Goal: Task Accomplishment & Management: Manage account settings

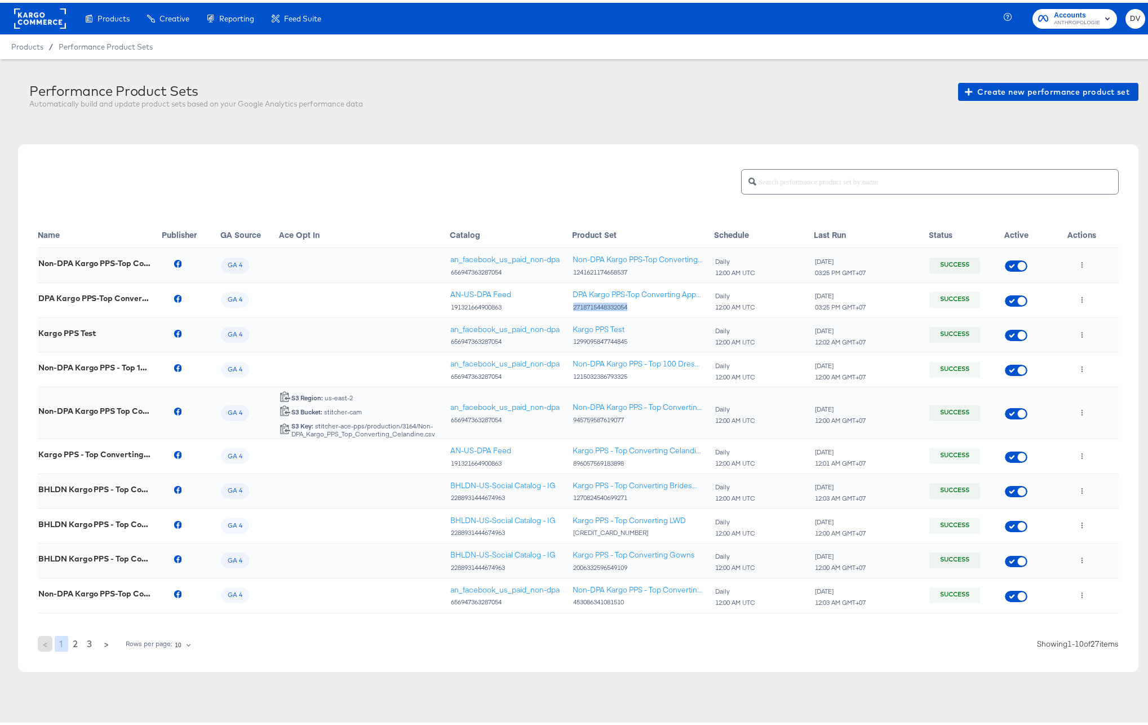
click at [1068, 292] on div at bounding box center [1093, 297] width 50 height 18
click at [1082, 295] on icon "button" at bounding box center [1083, 297] width 2 height 6
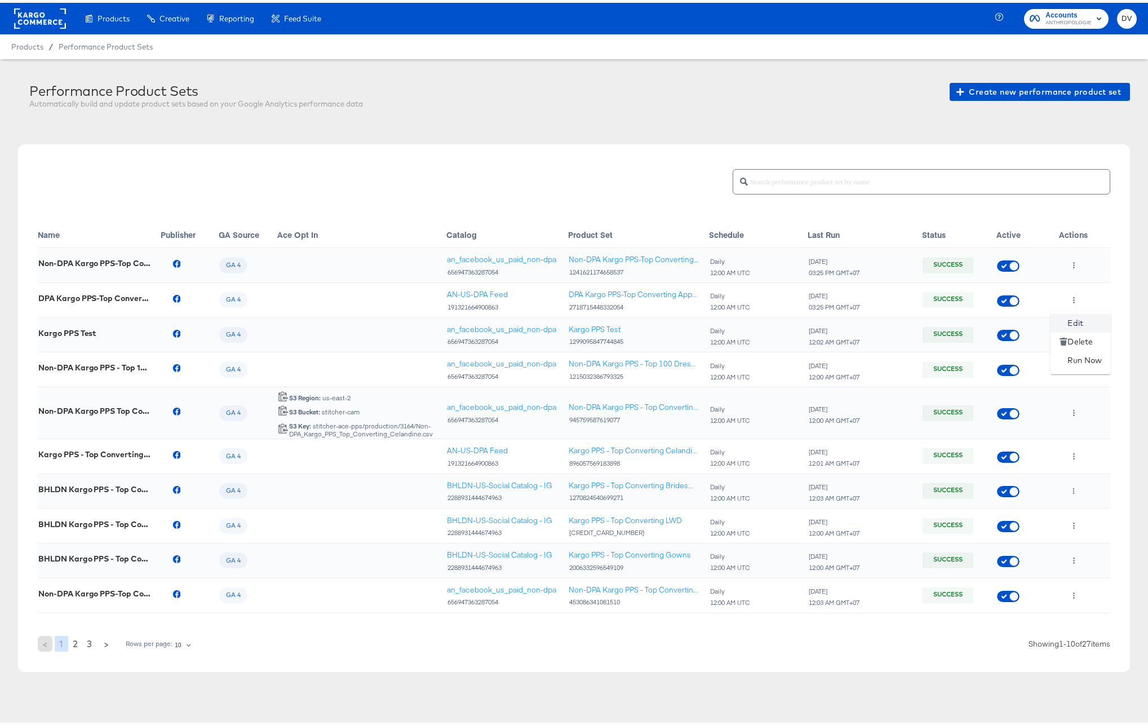
click at [1069, 317] on li "Edit" at bounding box center [1081, 320] width 60 height 19
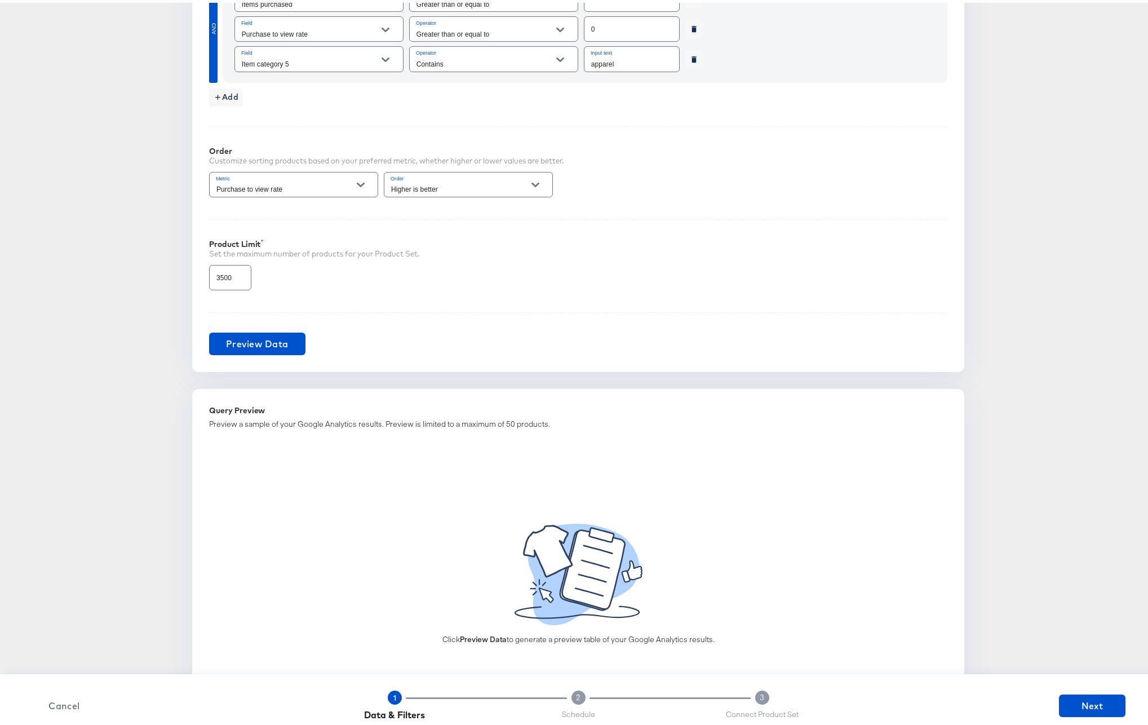
scroll to position [683, 0]
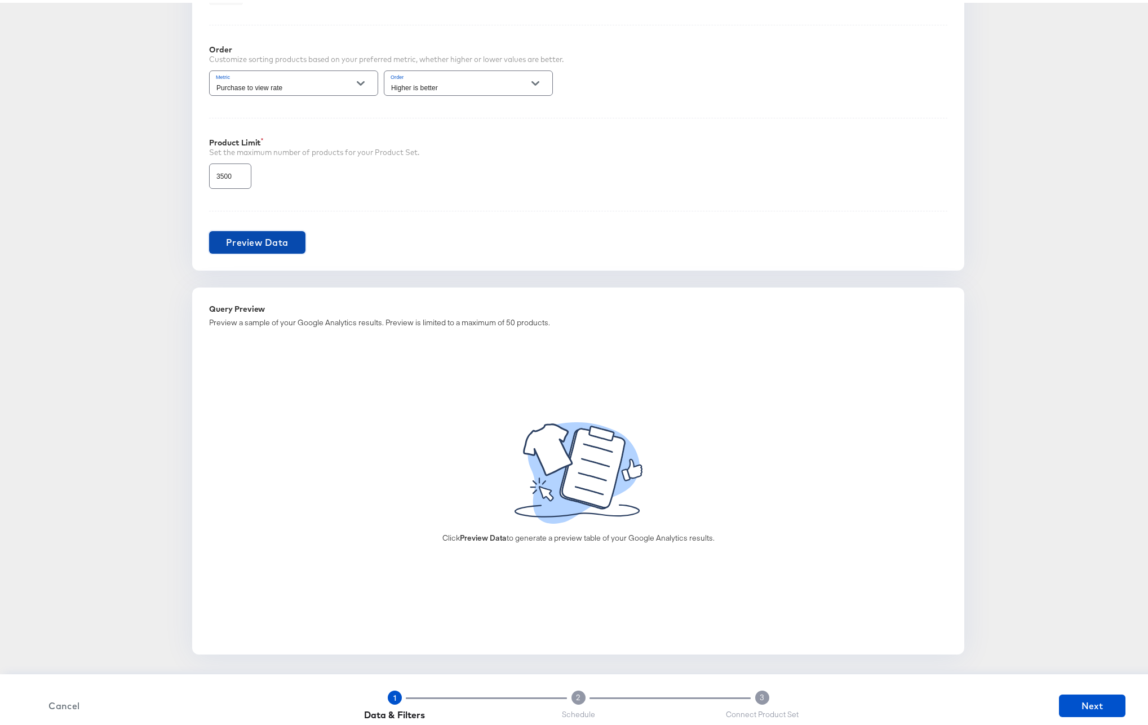
click at [230, 242] on span "Preview Data" at bounding box center [257, 240] width 63 height 16
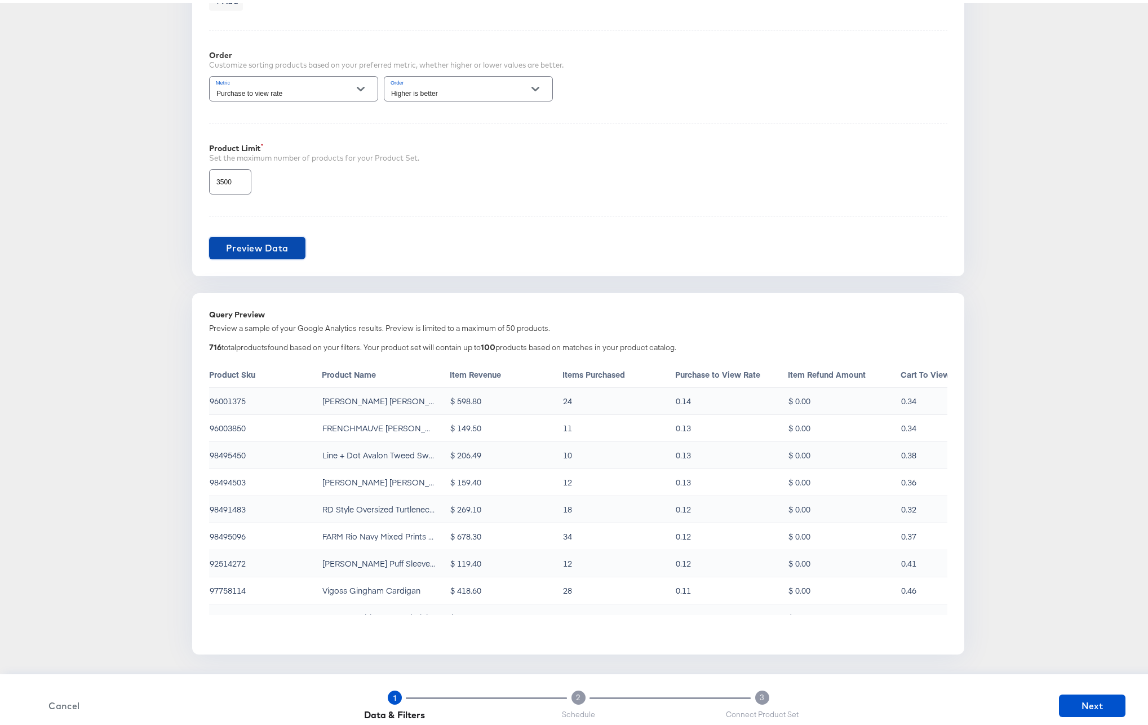
scroll to position [677, 0]
click at [1064, 700] on span "Next" at bounding box center [1093, 703] width 58 height 16
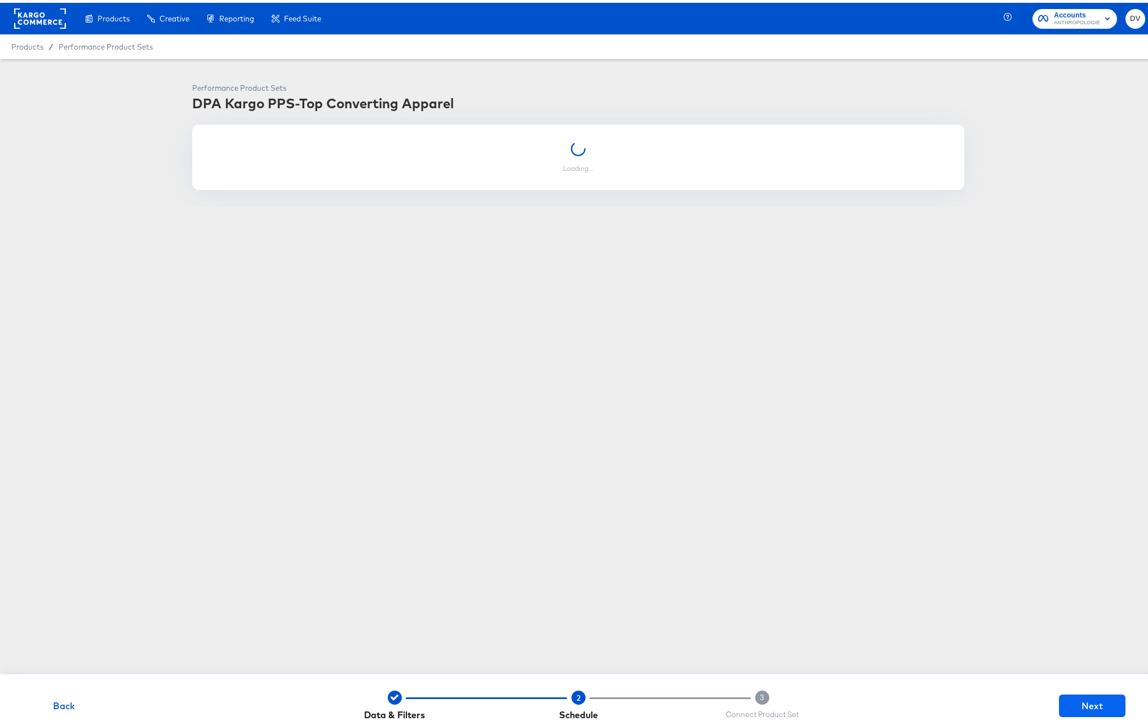
scroll to position [0, 0]
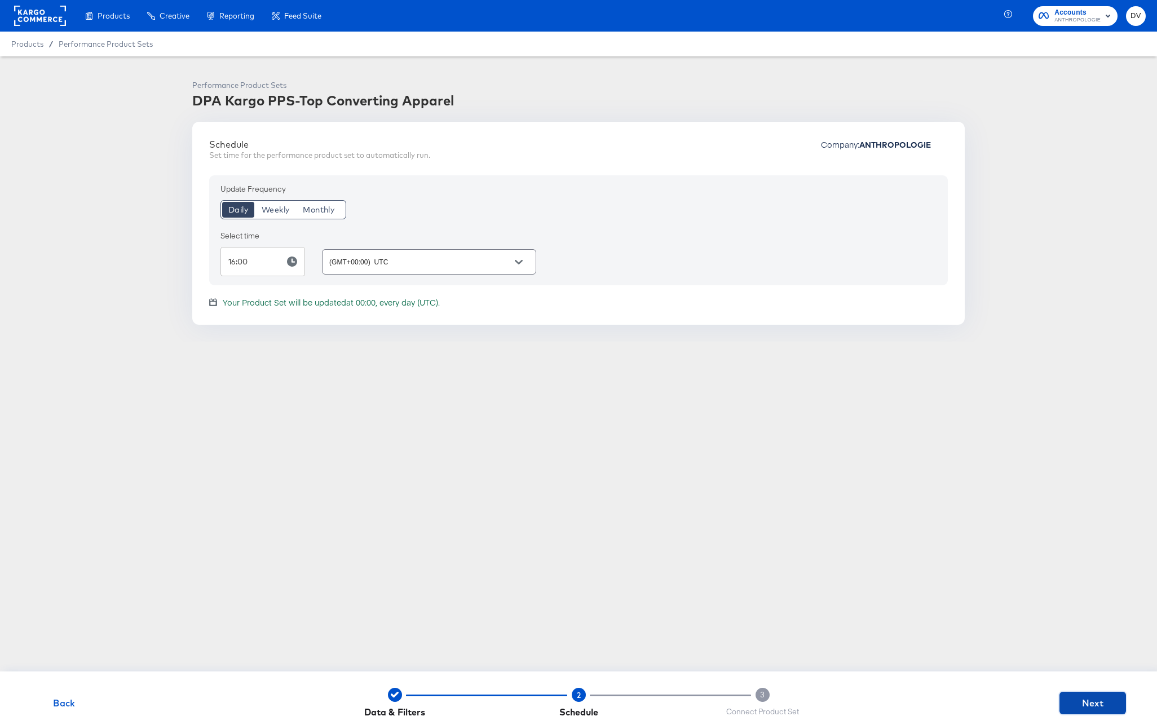
click at [1064, 706] on span "Next" at bounding box center [1093, 703] width 58 height 16
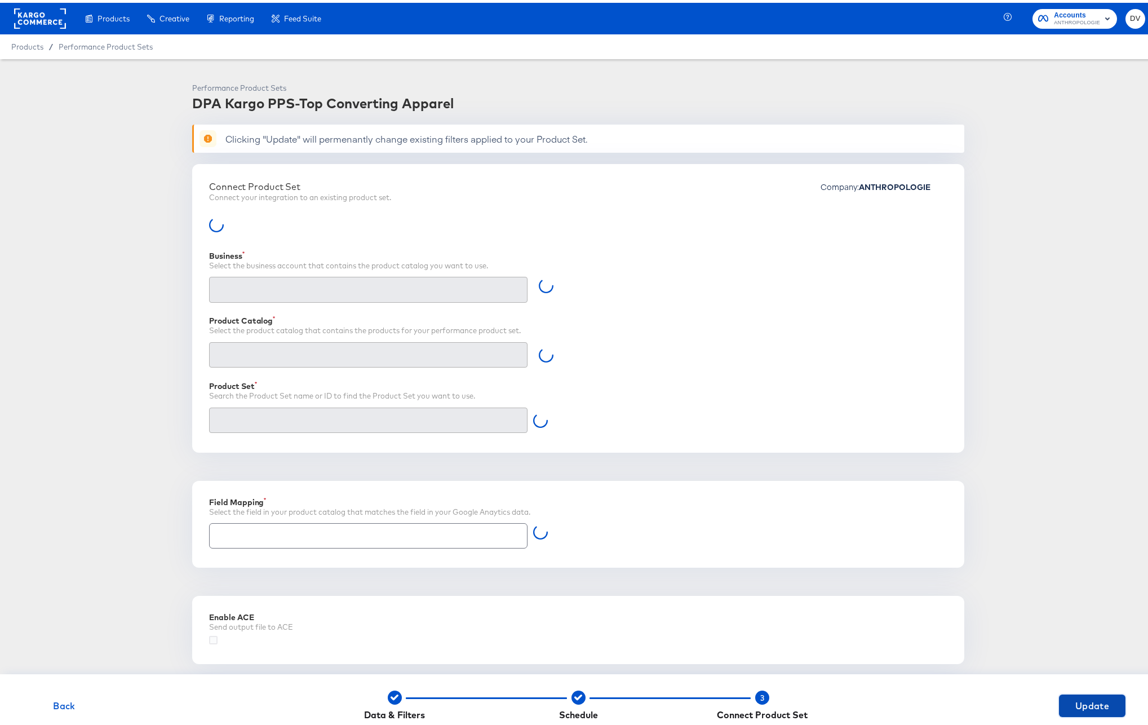
type input "Retailer ID"
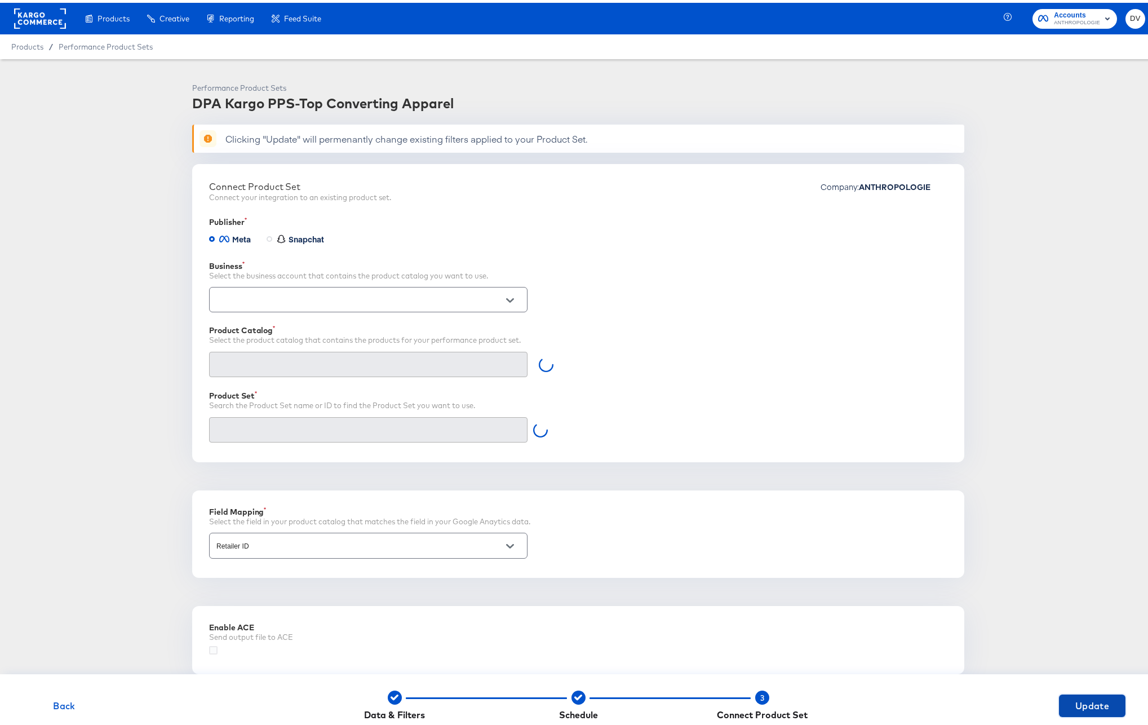
type input "DPA Kargo PPS-Top Converting Apparel (2718715448332054)"
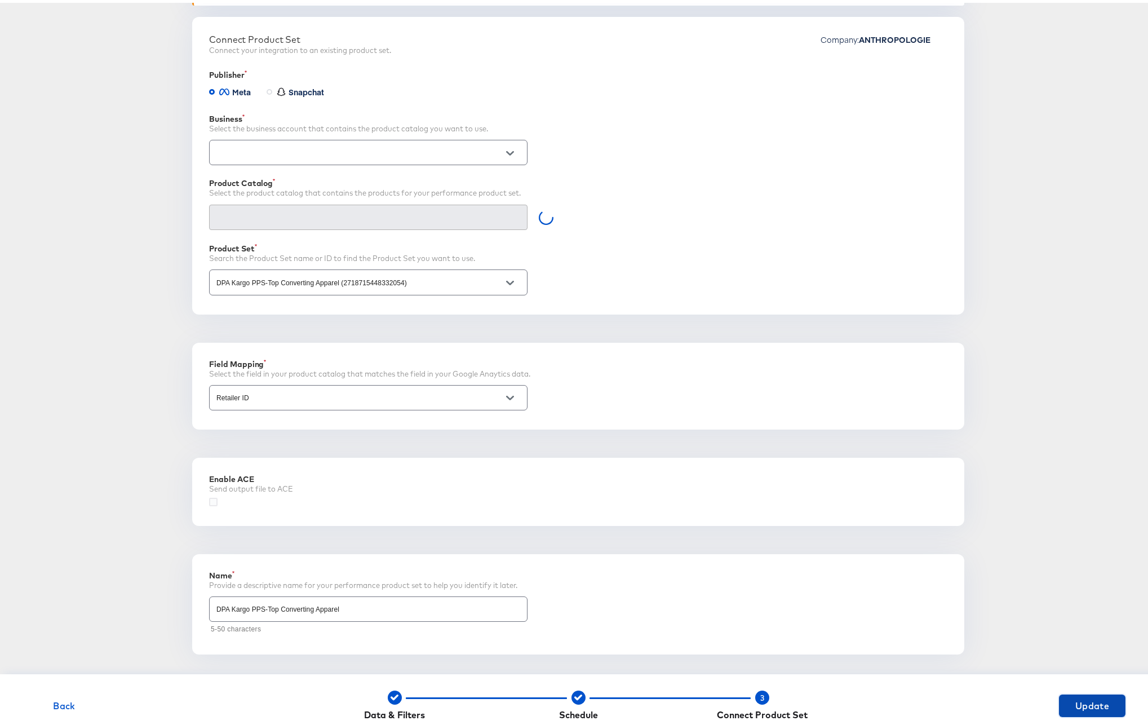
type input "AN-US-DPA Feed (191321664900863)"
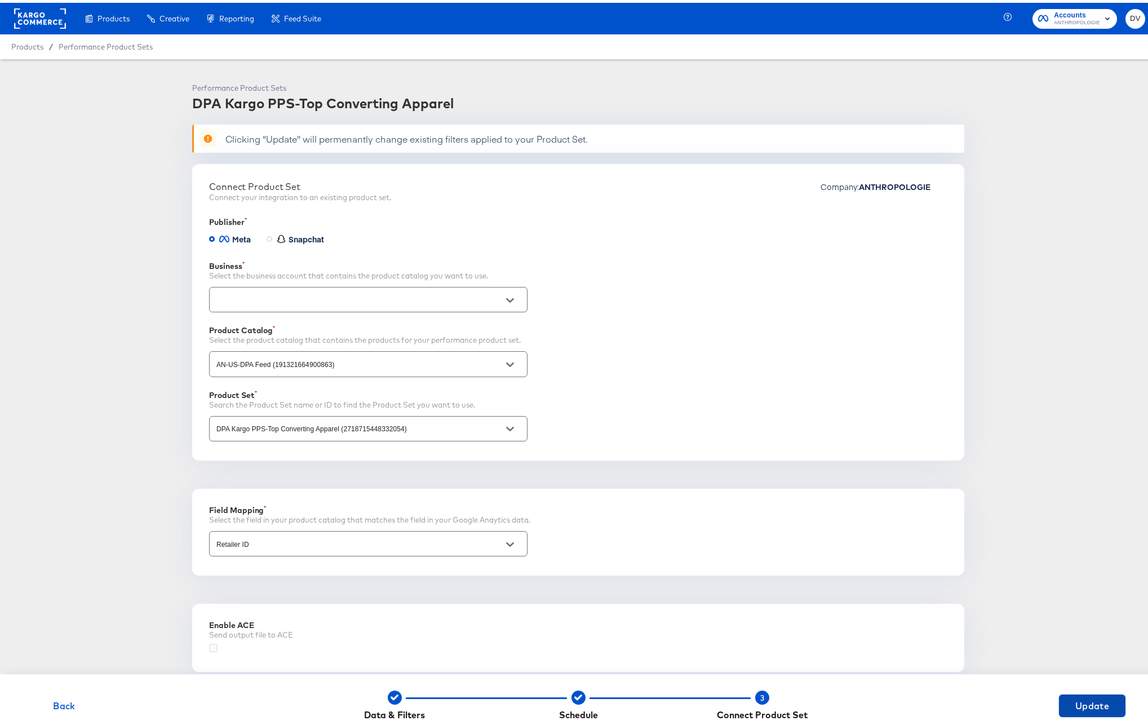
click at [1071, 711] on button "Update" at bounding box center [1092, 703] width 67 height 23
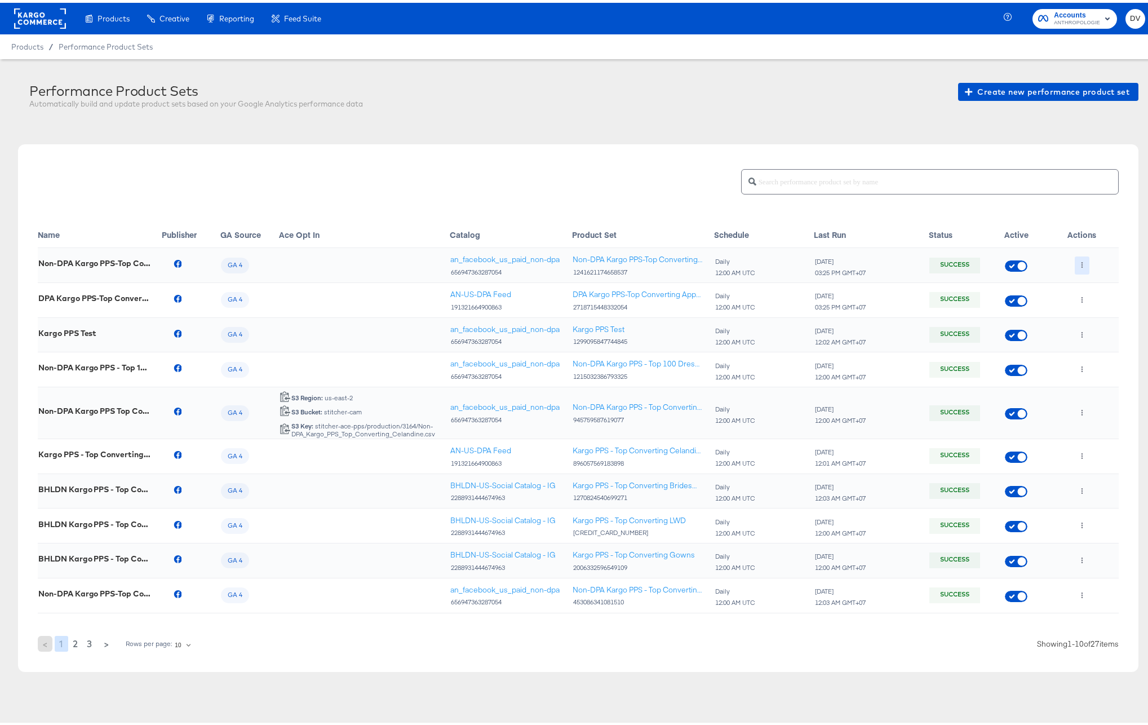
click at [1082, 262] on icon "button" at bounding box center [1083, 262] width 2 height 6
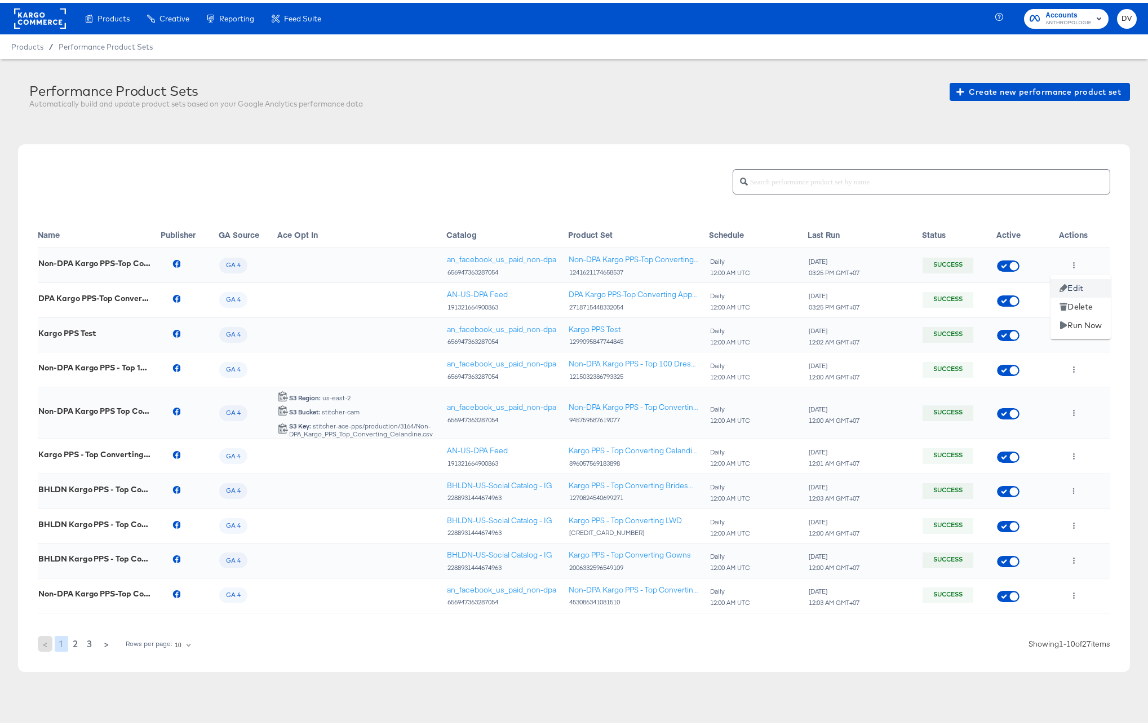
click at [1067, 285] on icon at bounding box center [1064, 285] width 8 height 8
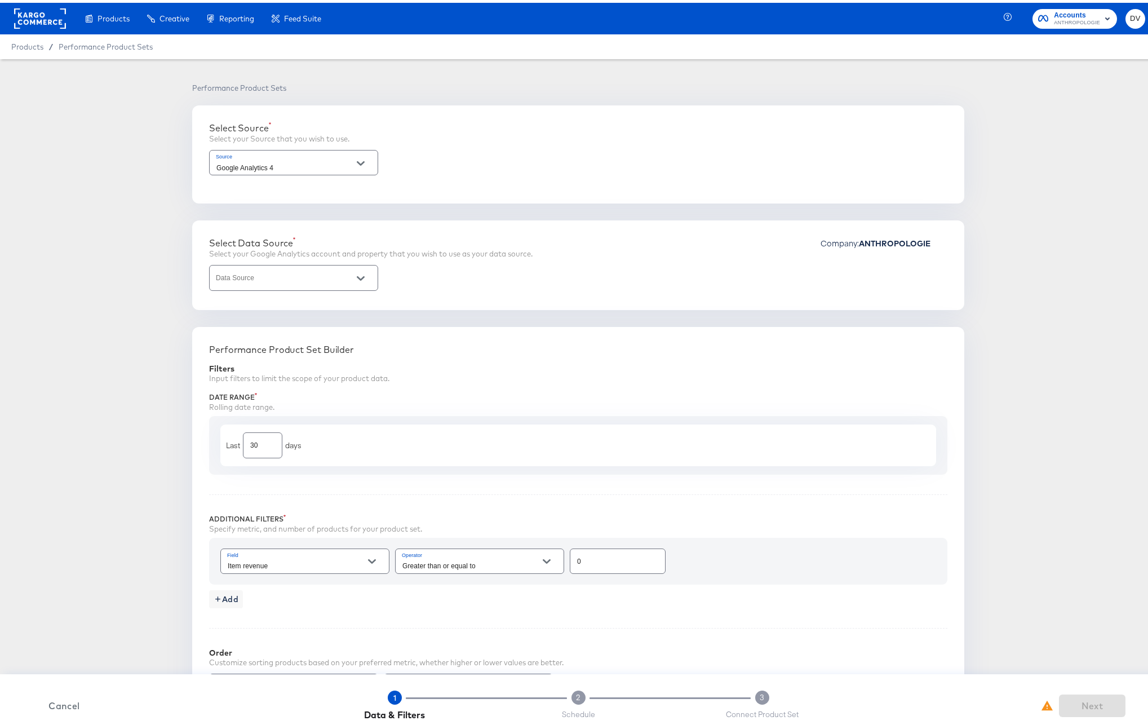
type input "2 - Anthropologie | GA4 App + Web (Global)"
type input "Purchase to view rate"
type input "3500"
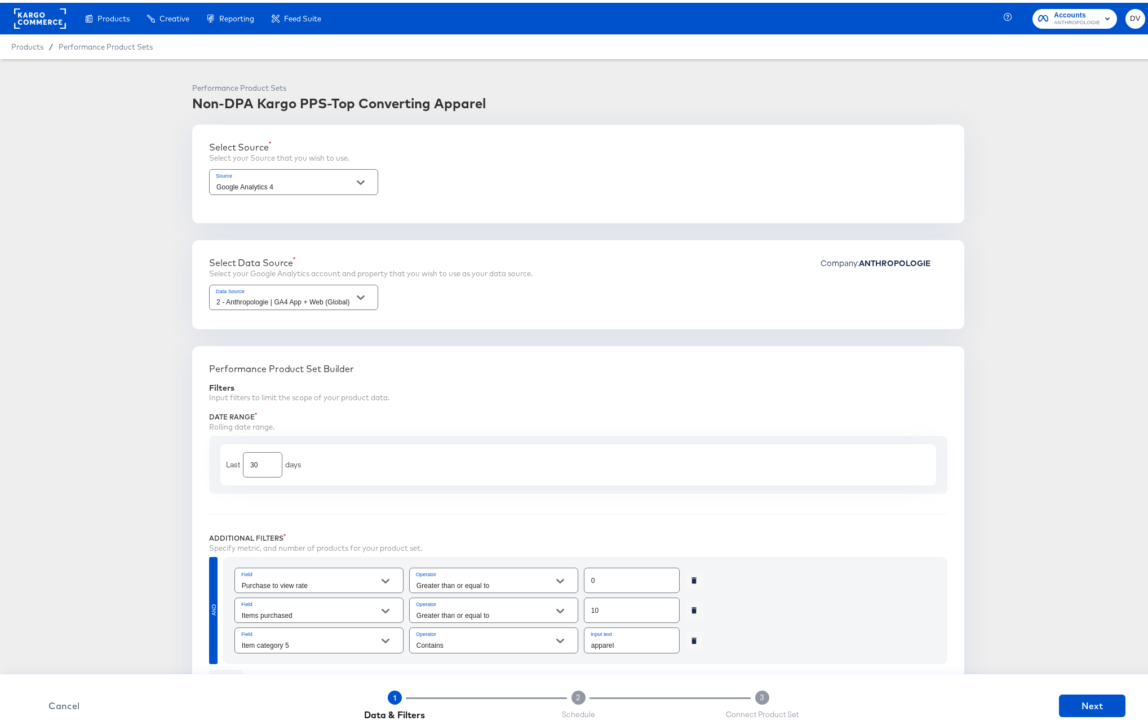
scroll to position [683, 0]
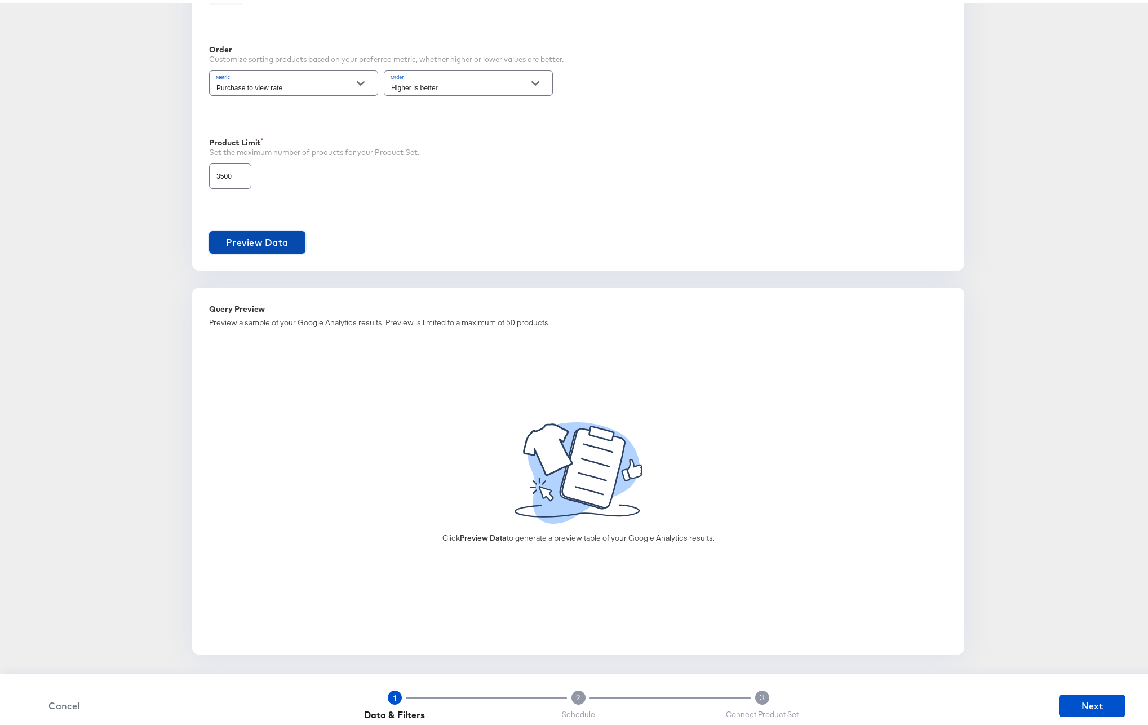
click at [236, 228] on button "Preview Data" at bounding box center [257, 239] width 96 height 23
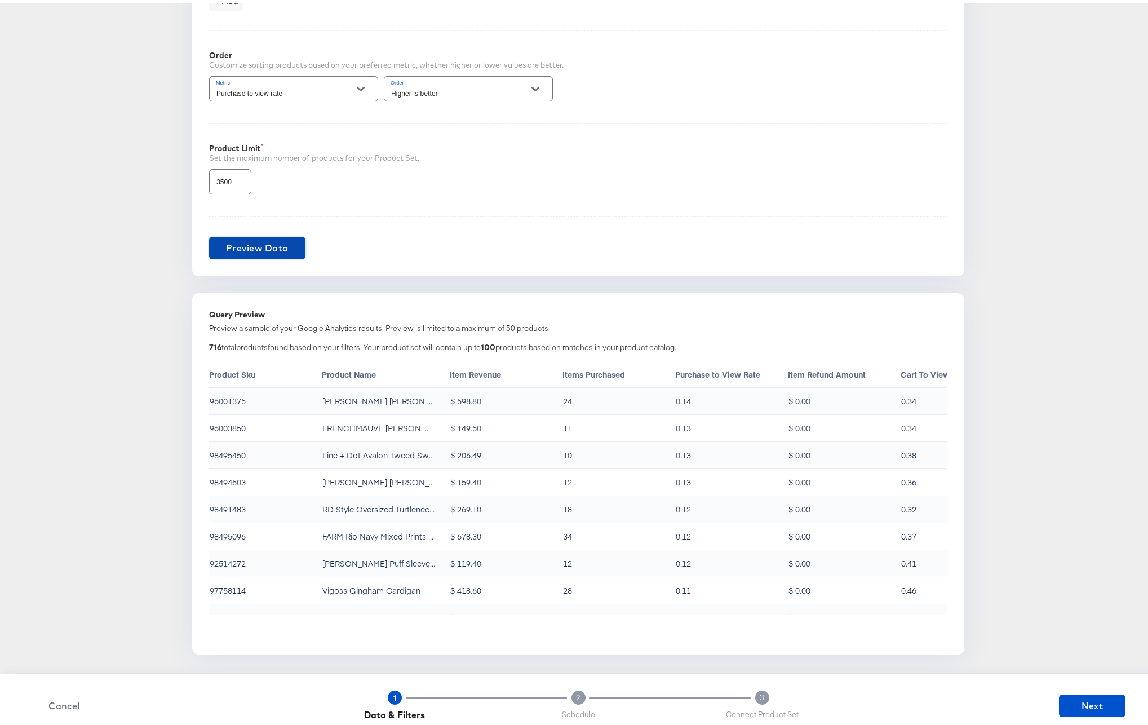
click at [243, 235] on button "Preview Data" at bounding box center [257, 245] width 96 height 23
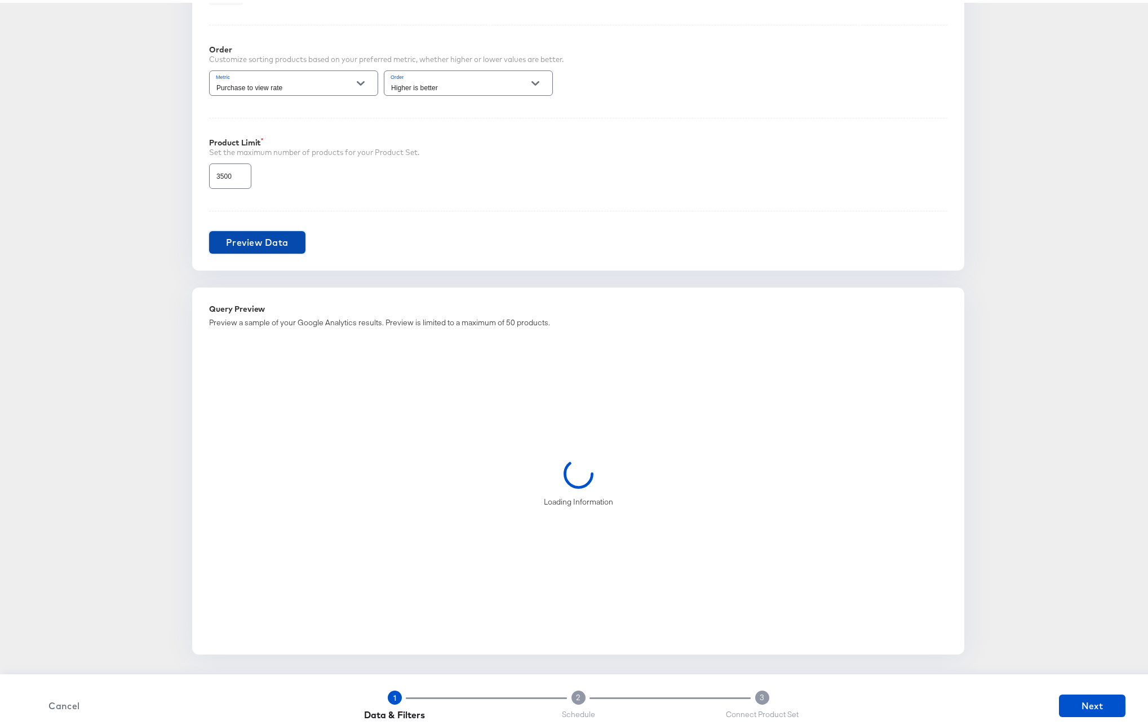
click at [243, 235] on span "Preview Data" at bounding box center [257, 240] width 63 height 16
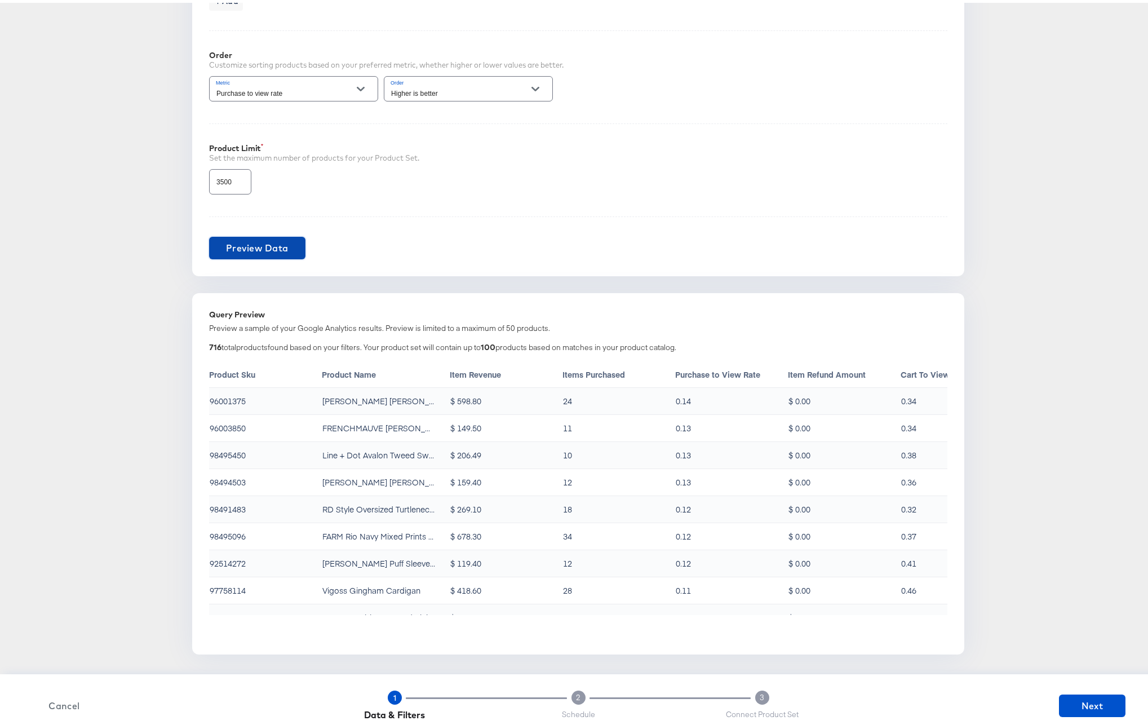
scroll to position [677, 0]
click at [1088, 708] on span "Next" at bounding box center [1093, 703] width 58 height 16
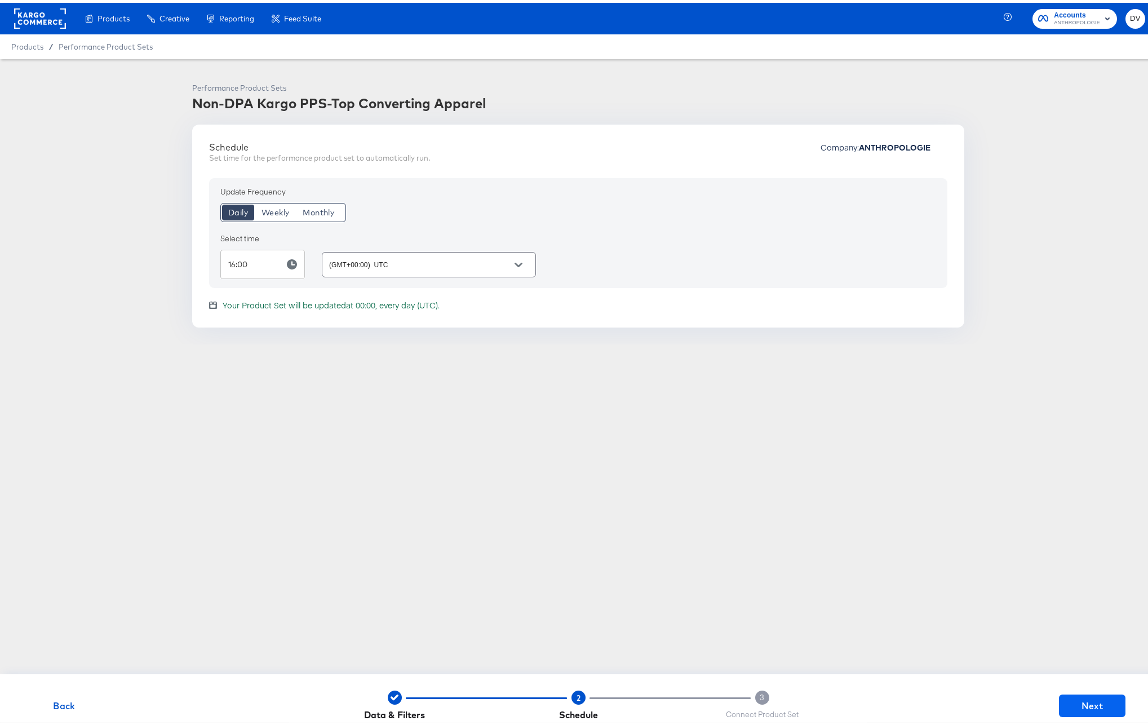
scroll to position [0, 0]
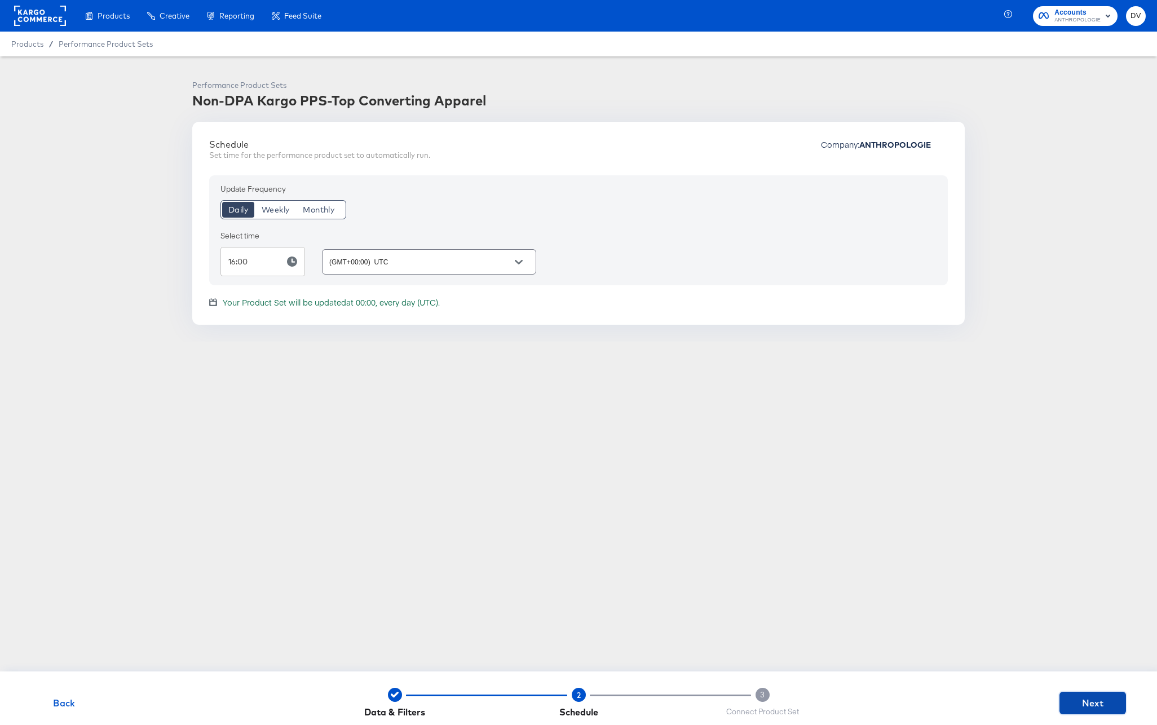
click at [1088, 708] on span "Next" at bounding box center [1093, 703] width 58 height 16
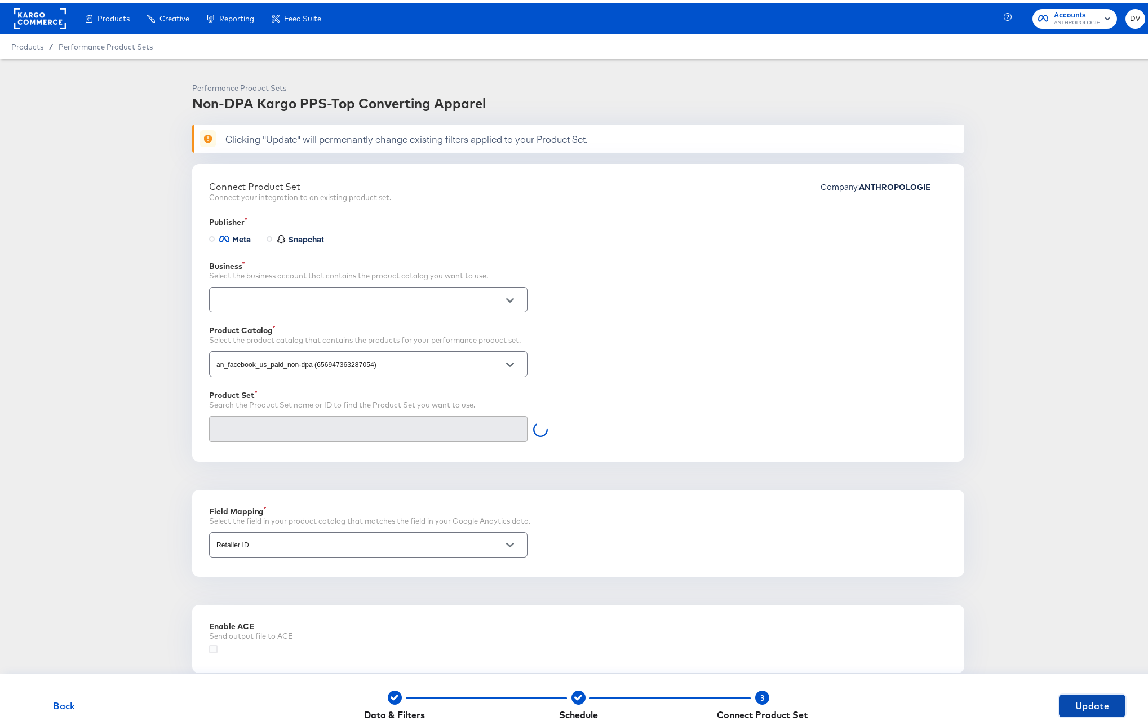
click at [1088, 708] on span "Update" at bounding box center [1093, 703] width 58 height 16
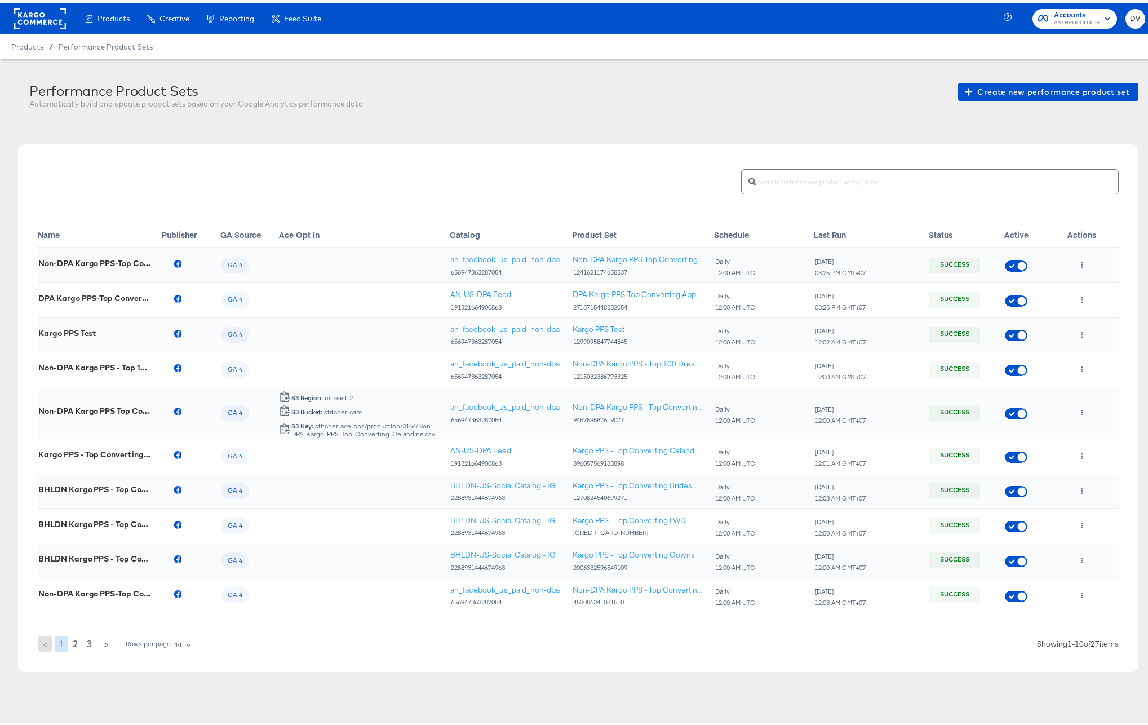
click at [577, 304] on div "2718715448332054" at bounding box center [638, 304] width 130 height 8
copy div "2718715448332054"
click at [23, 347] on div "Name Publisher GA Source Ace Opt In Catalog Product Set Schedule Last Run Statu…" at bounding box center [578, 406] width 1121 height 528
click at [603, 461] on div "896057569183898" at bounding box center [638, 461] width 130 height 8
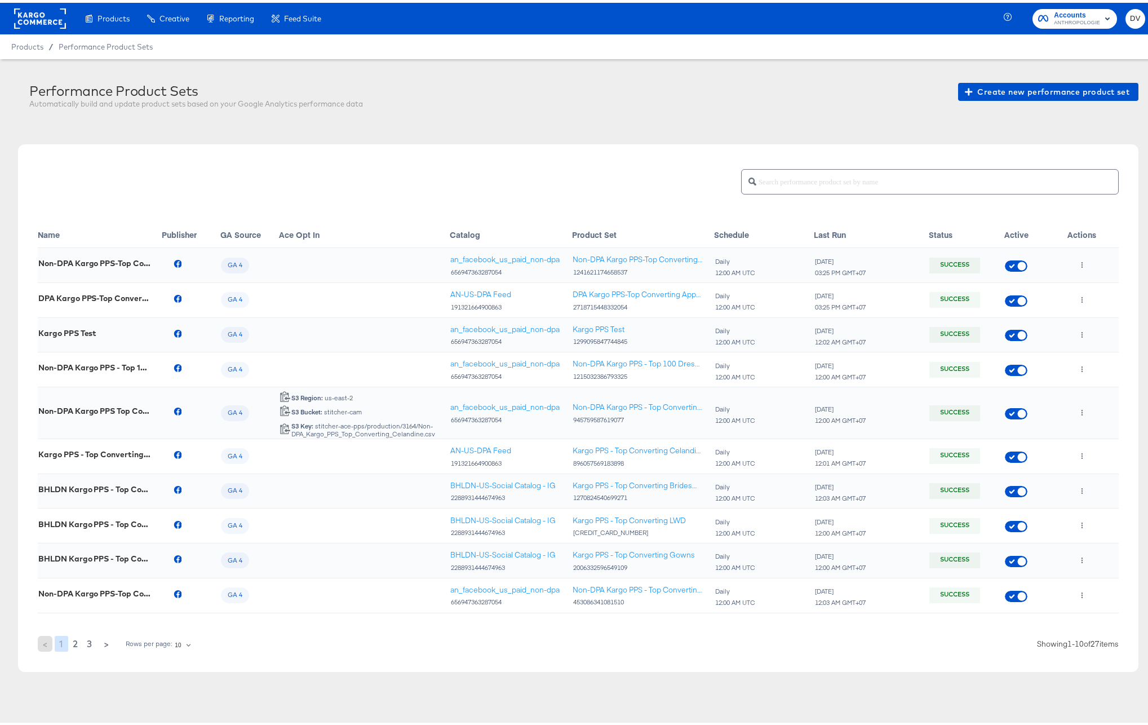
click at [603, 461] on div "896057569183898" at bounding box center [638, 461] width 130 height 8
copy div "896057569183898"
click at [1080, 454] on icon "button" at bounding box center [1083, 453] width 6 height 6
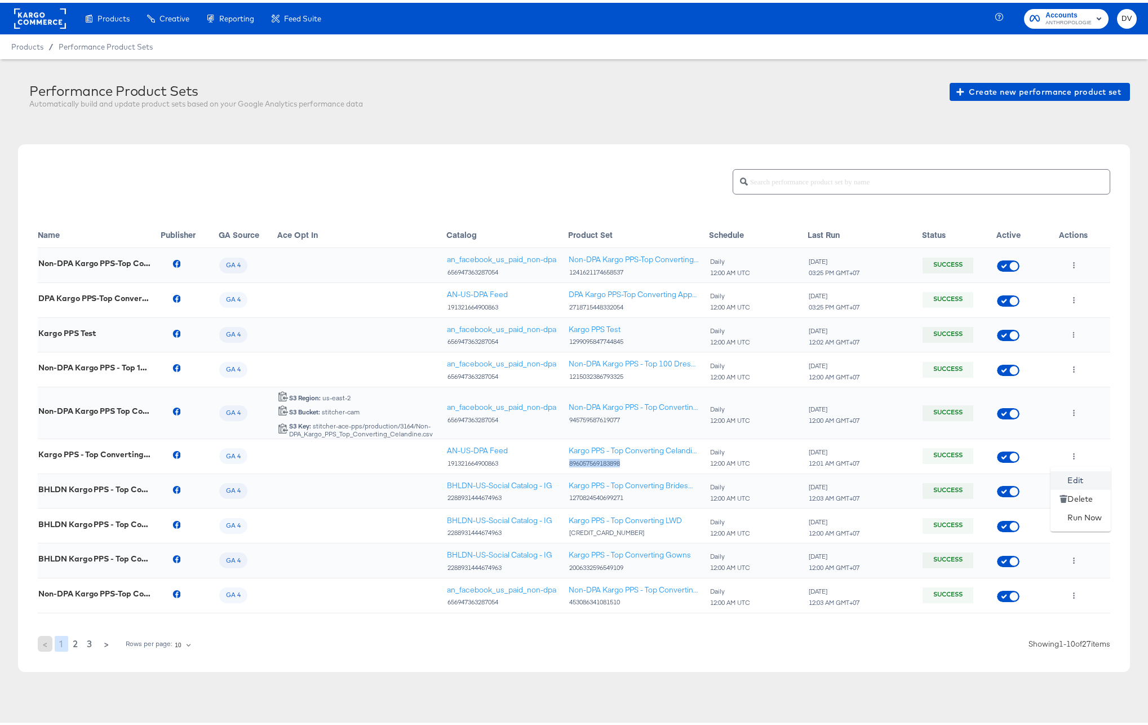
click at [1066, 473] on li "Edit" at bounding box center [1081, 478] width 60 height 19
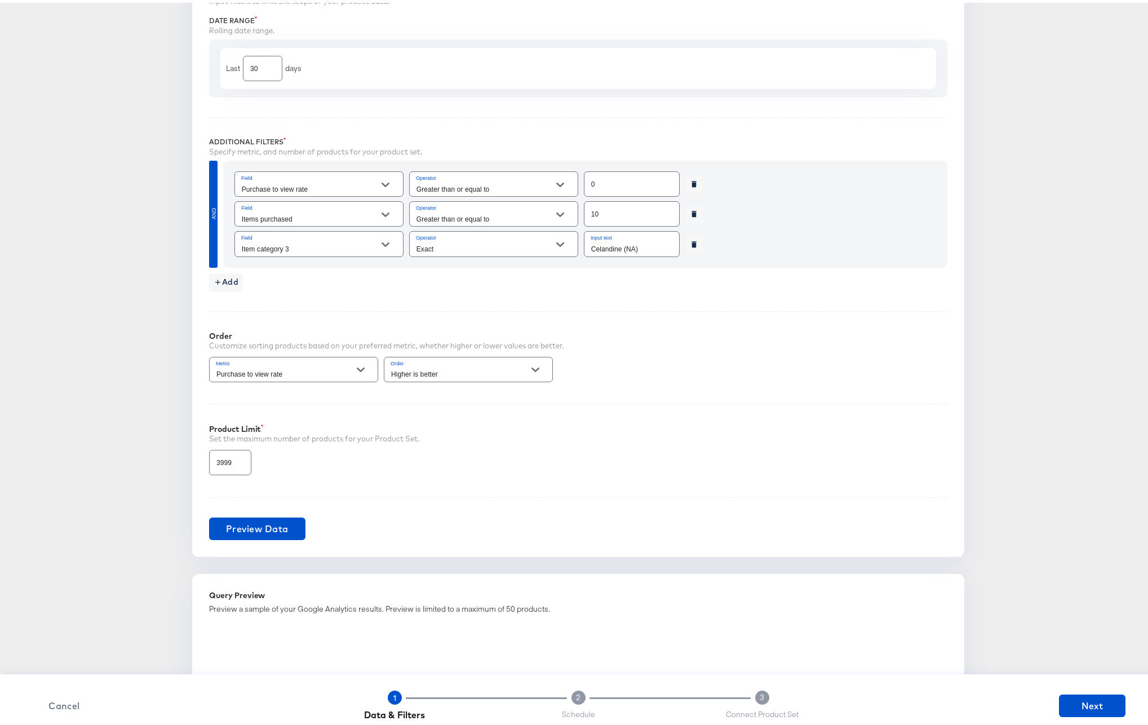
scroll to position [443, 0]
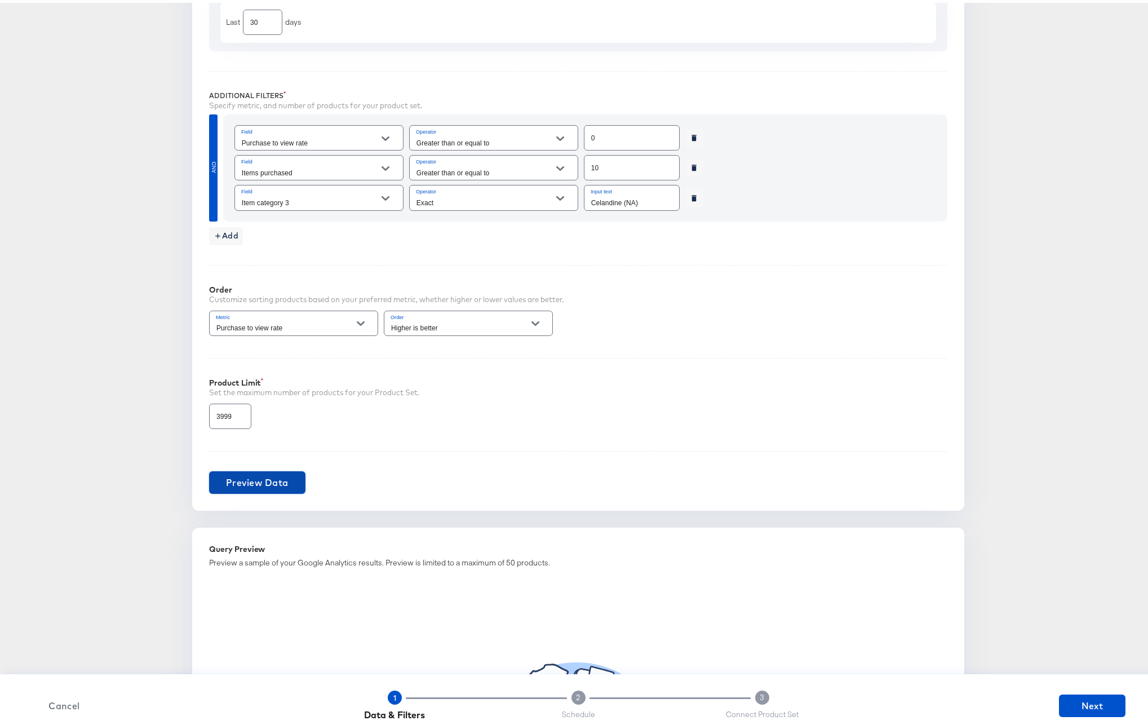
click at [274, 471] on button "Preview Data" at bounding box center [257, 480] width 96 height 23
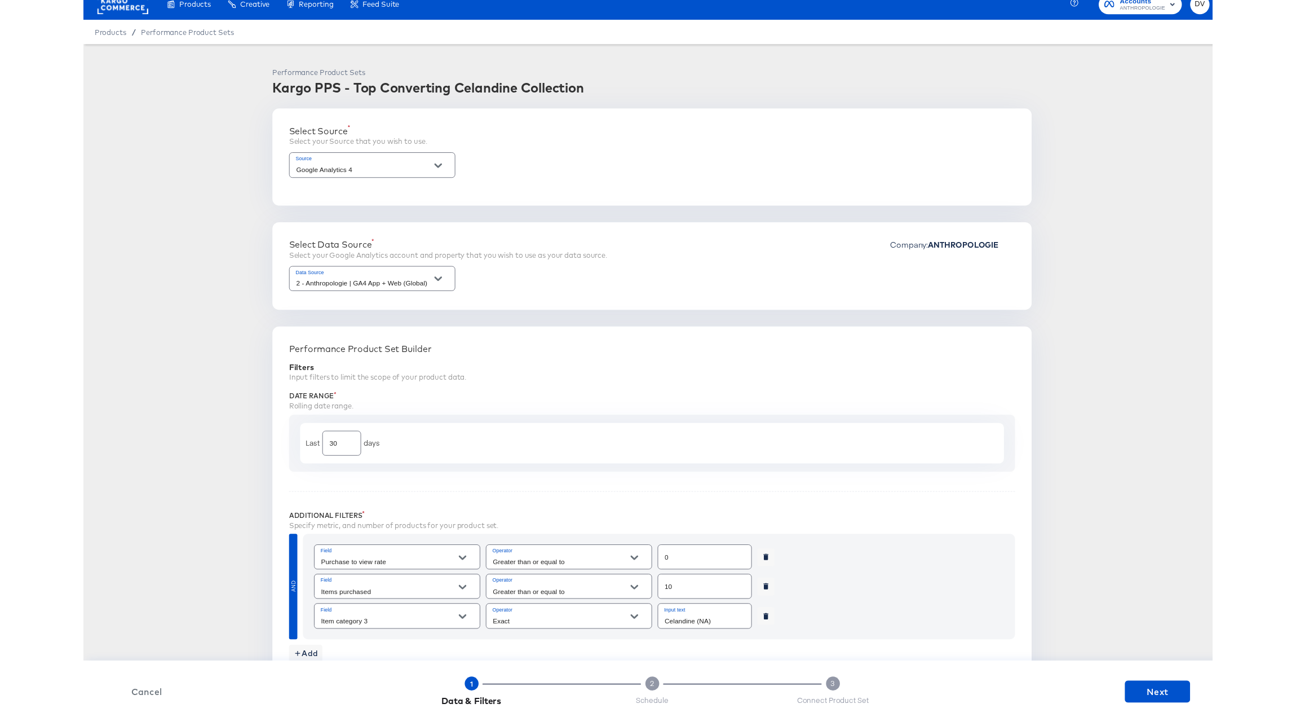
scroll to position [0, 0]
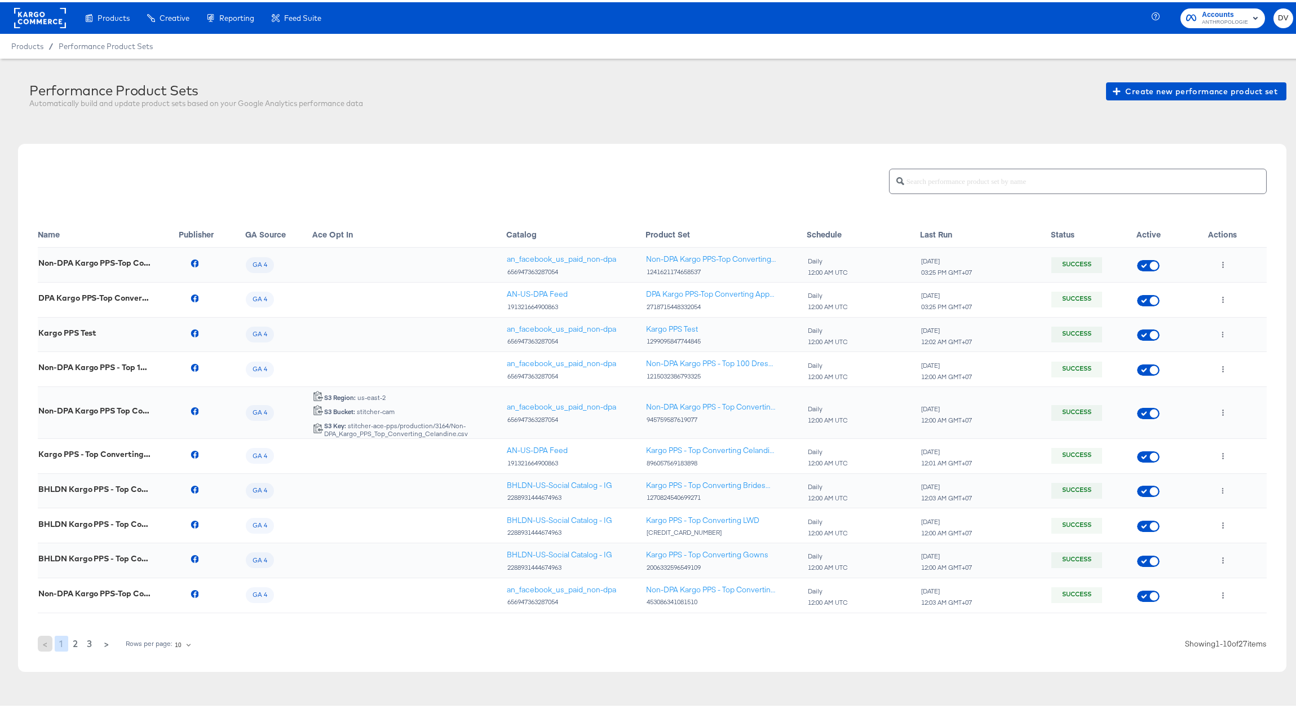
click at [51, 22] on rect at bounding box center [40, 16] width 52 height 20
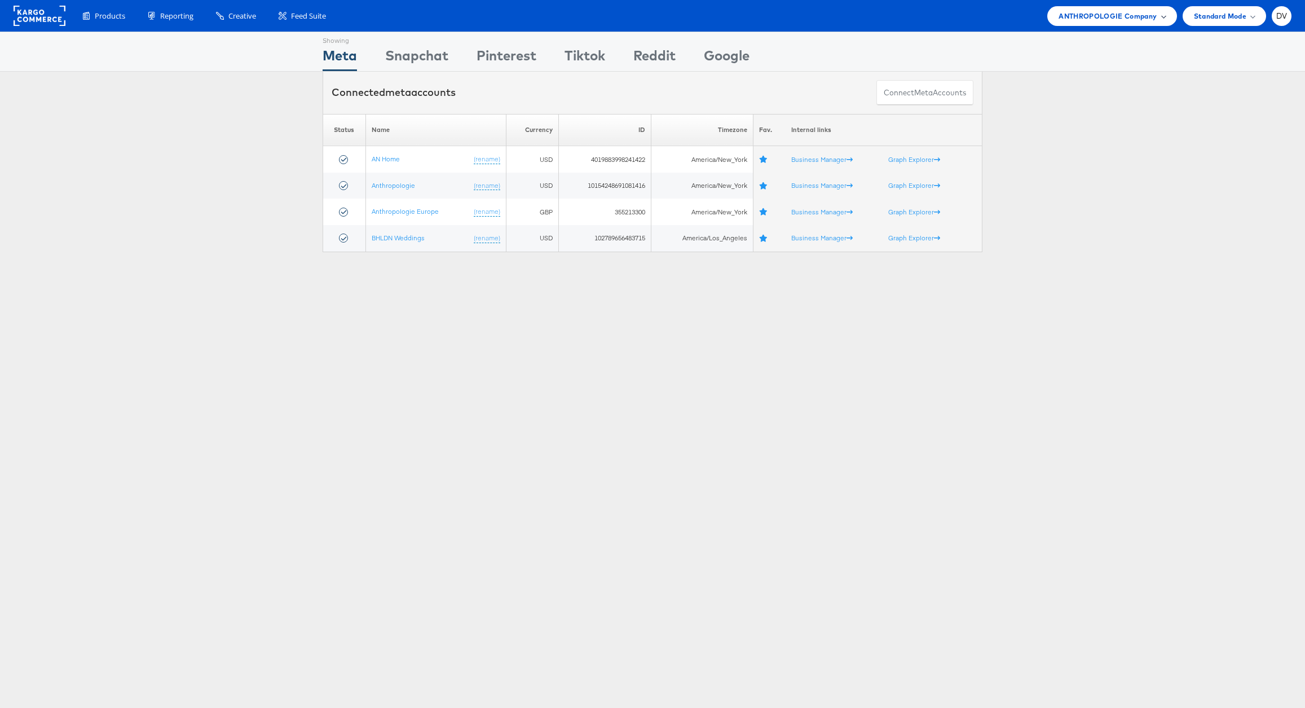
click at [1138, 17] on span "ANTHROPOLOGIE Company" at bounding box center [1107, 16] width 98 height 12
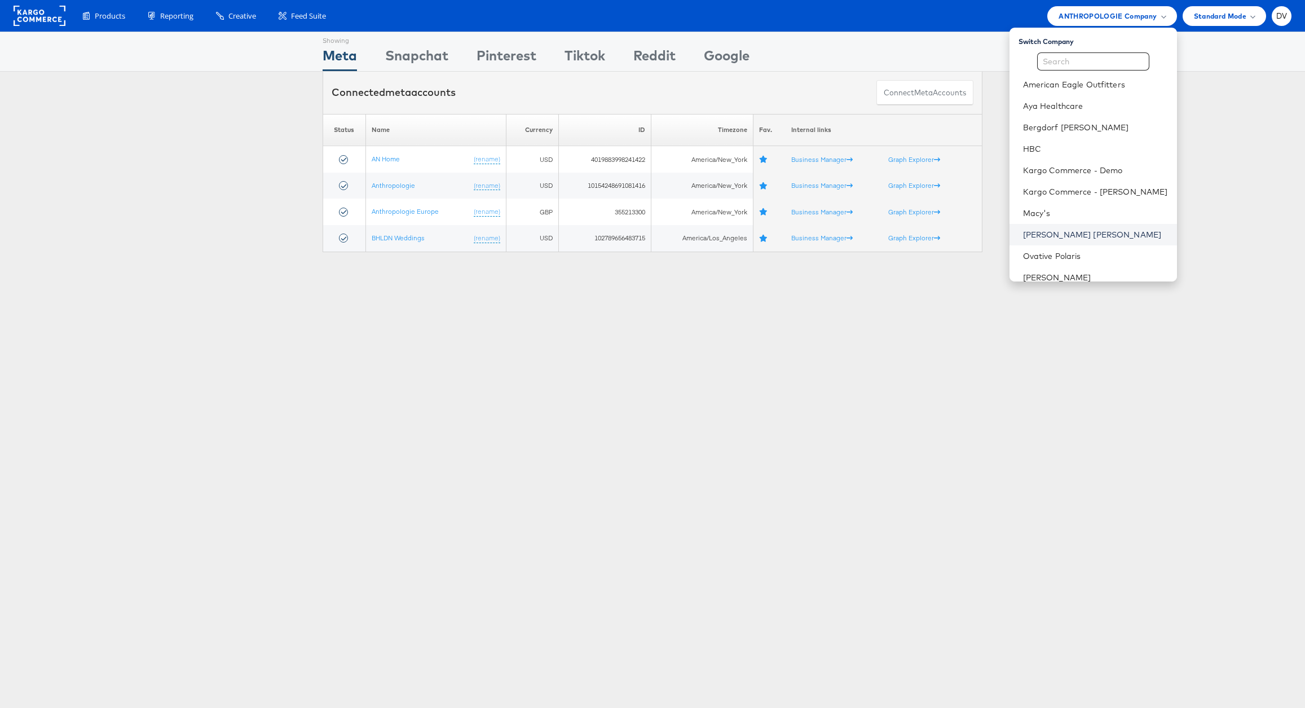
click at [1097, 230] on link "Neiman Marcus" at bounding box center [1095, 234] width 145 height 11
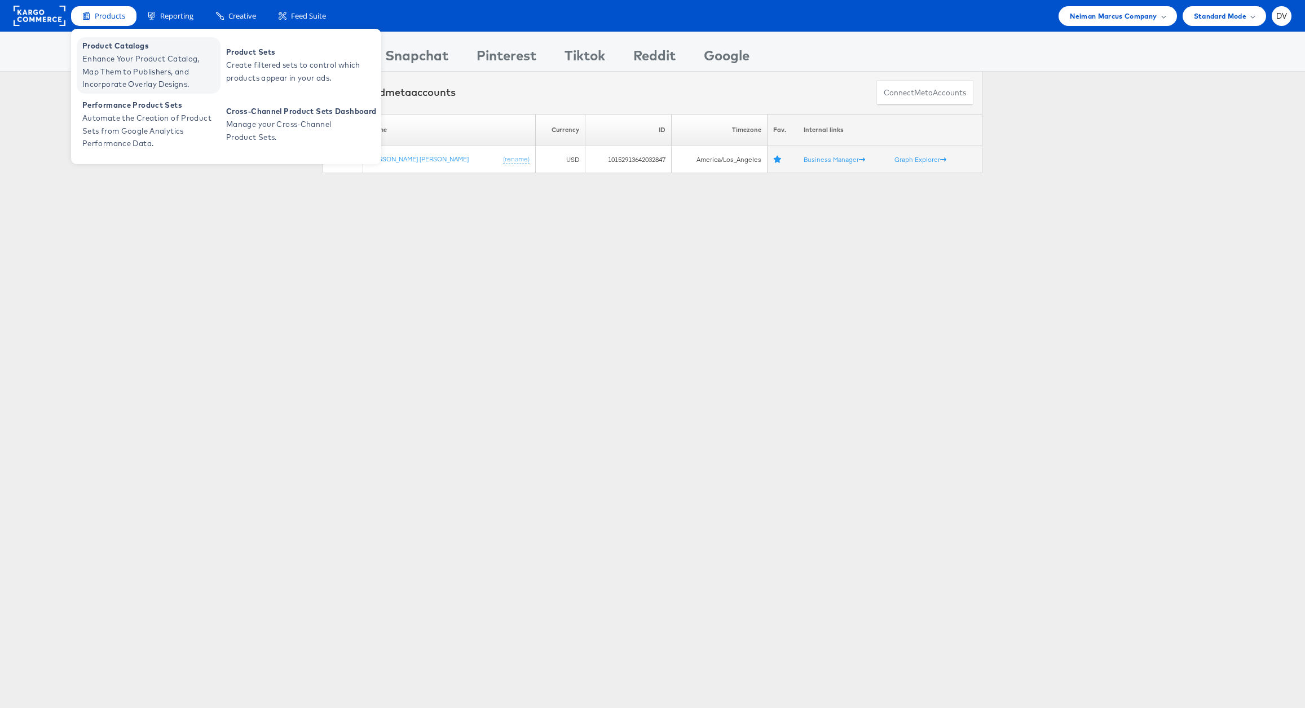
click at [125, 45] on span "Product Catalogs" at bounding box center [149, 45] width 135 height 13
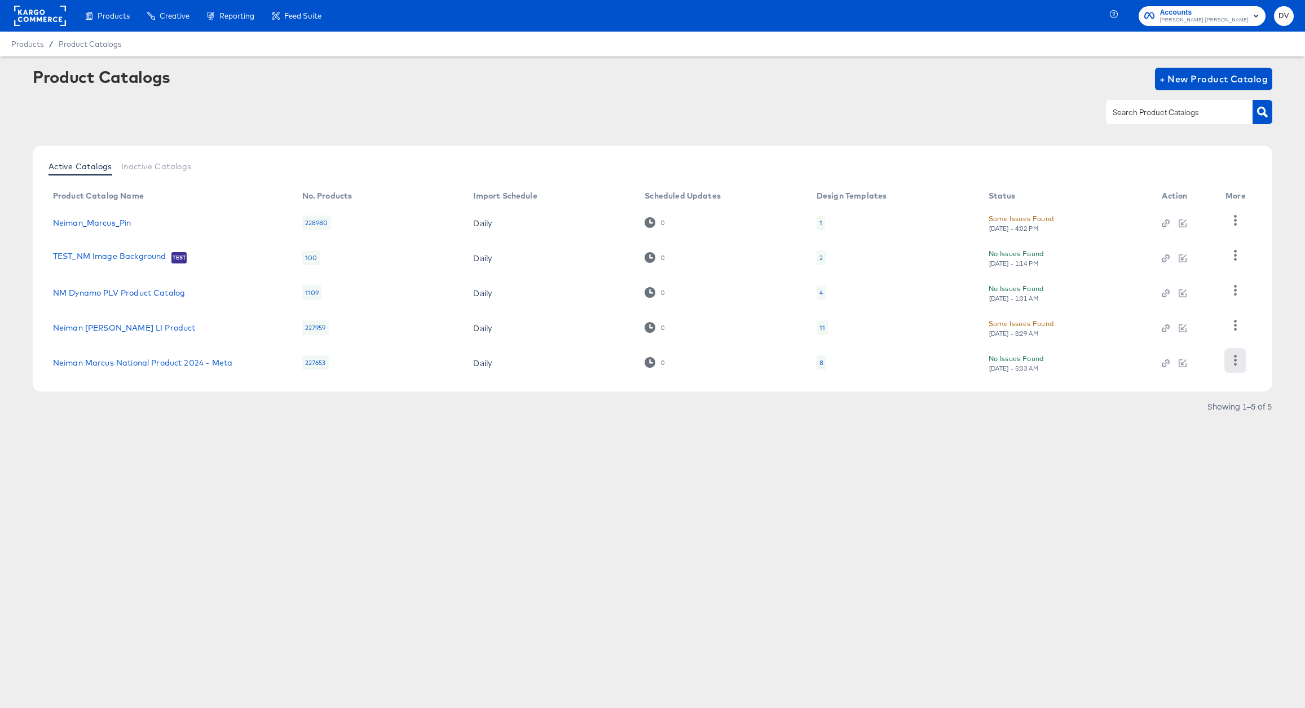
click at [1229, 360] on button "button" at bounding box center [1235, 360] width 20 height 23
click at [1174, 307] on div "HUD Checks (Internal)" at bounding box center [1189, 303] width 113 height 18
click at [216, 360] on link "Neiman Marcus National Product 2024 - Meta" at bounding box center [142, 362] width 179 height 9
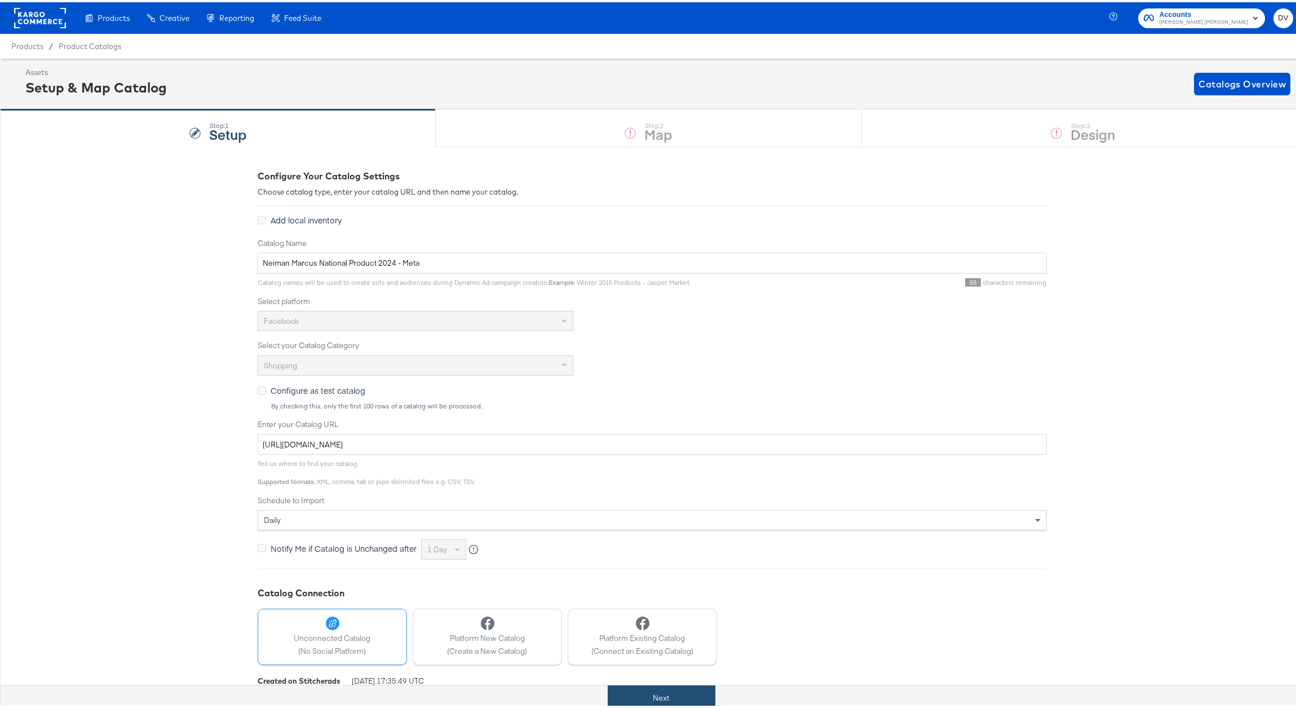
click at [625, 687] on button "Next" at bounding box center [662, 695] width 108 height 25
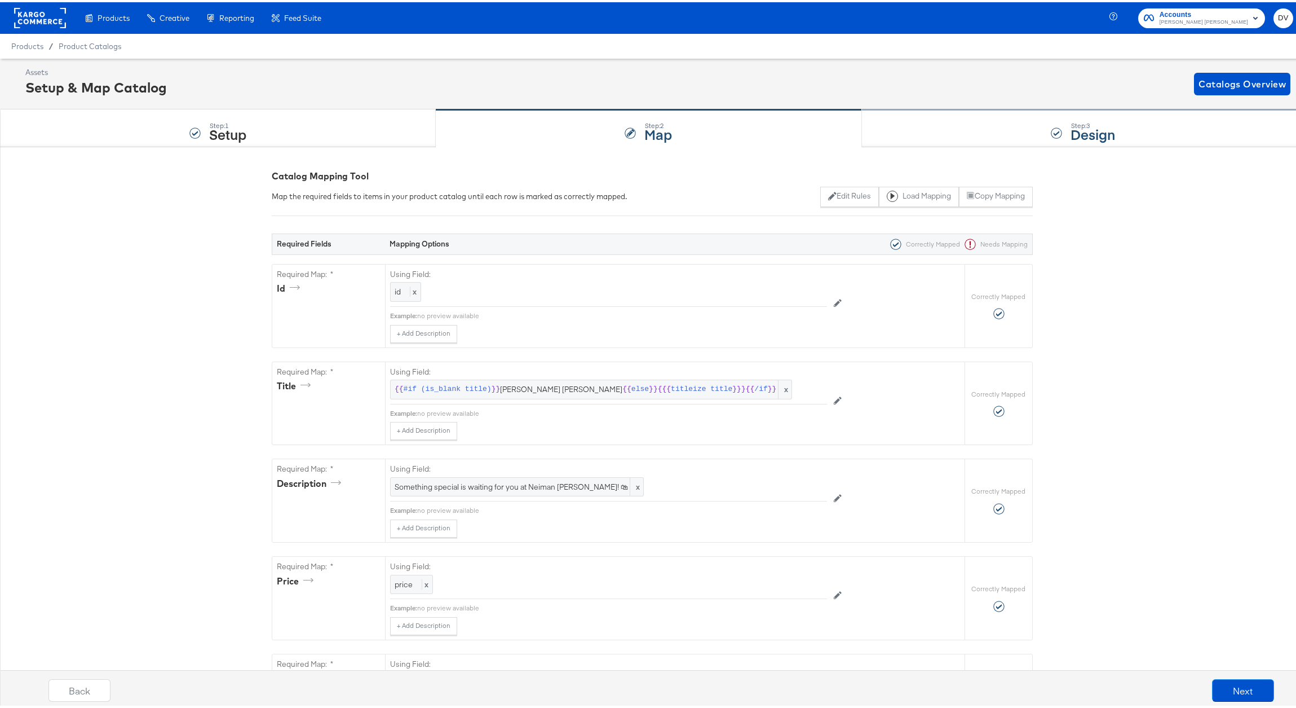
click at [970, 117] on div "Step: 3 Design" at bounding box center [1083, 126] width 443 height 37
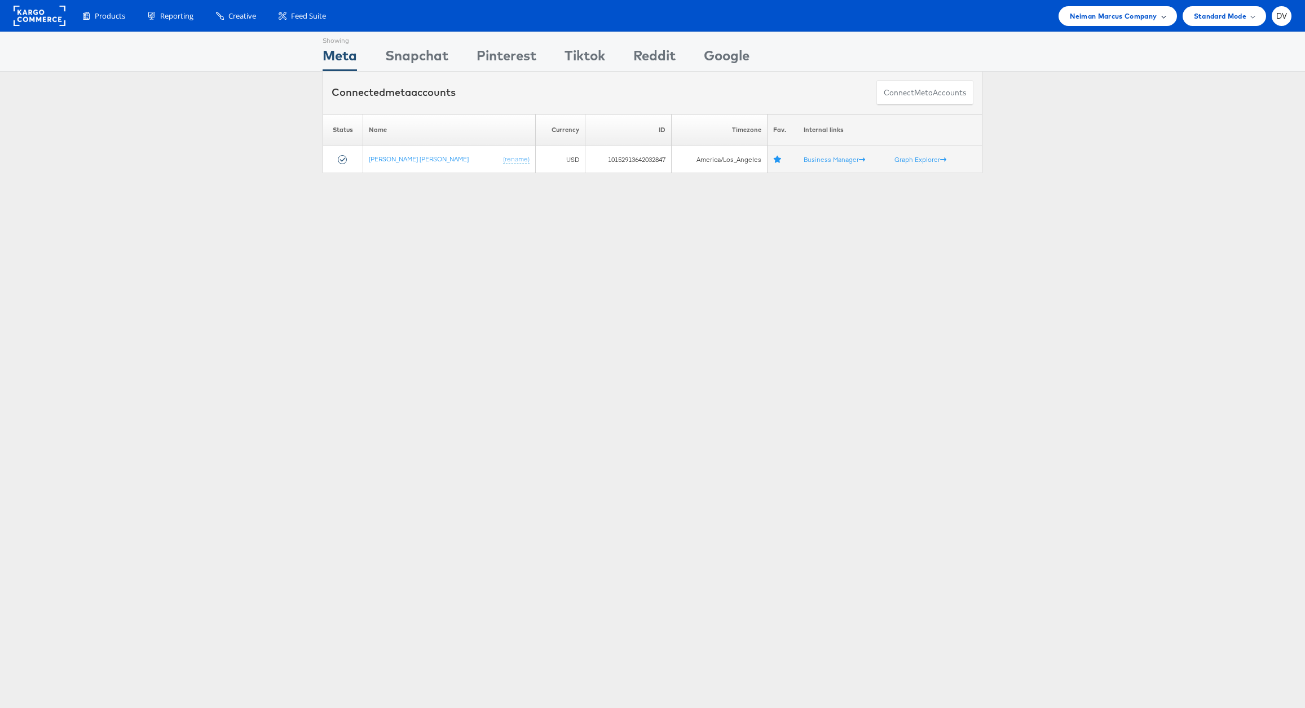
click at [1075, 15] on span "Neiman Marcus Company" at bounding box center [1112, 16] width 87 height 12
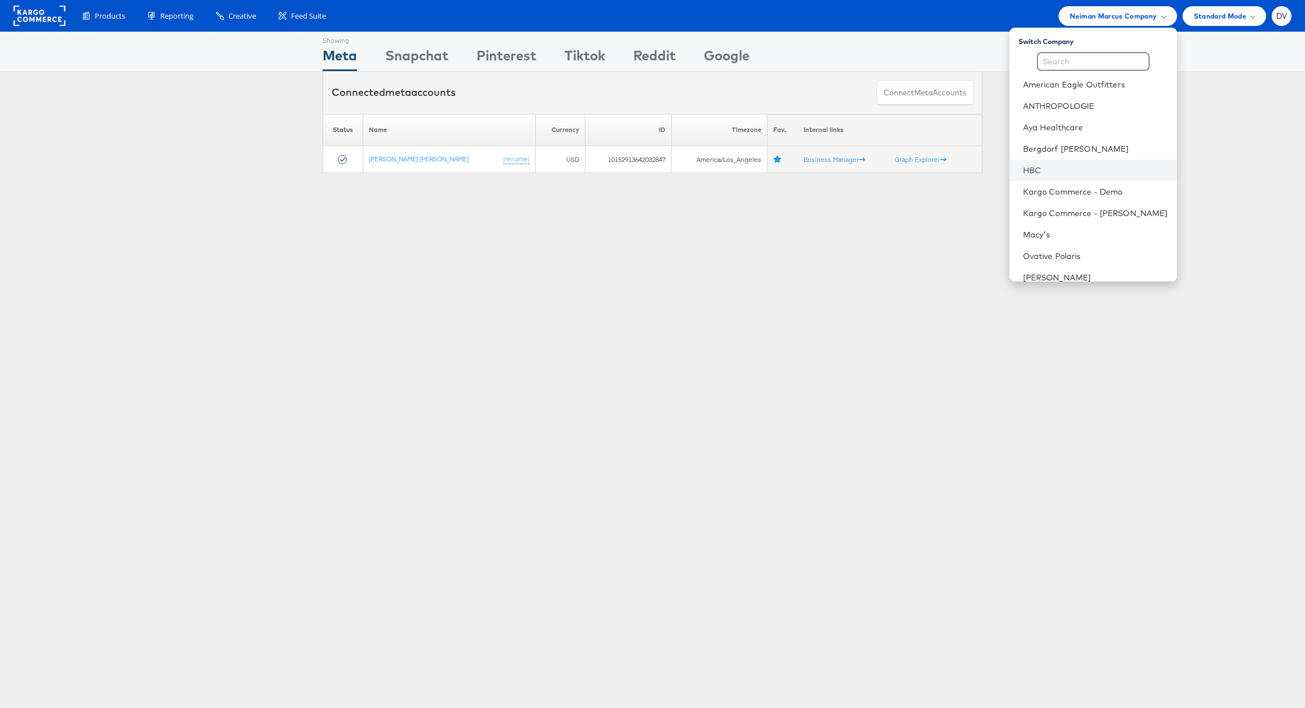
click at [1069, 165] on link "HBC" at bounding box center [1095, 170] width 145 height 11
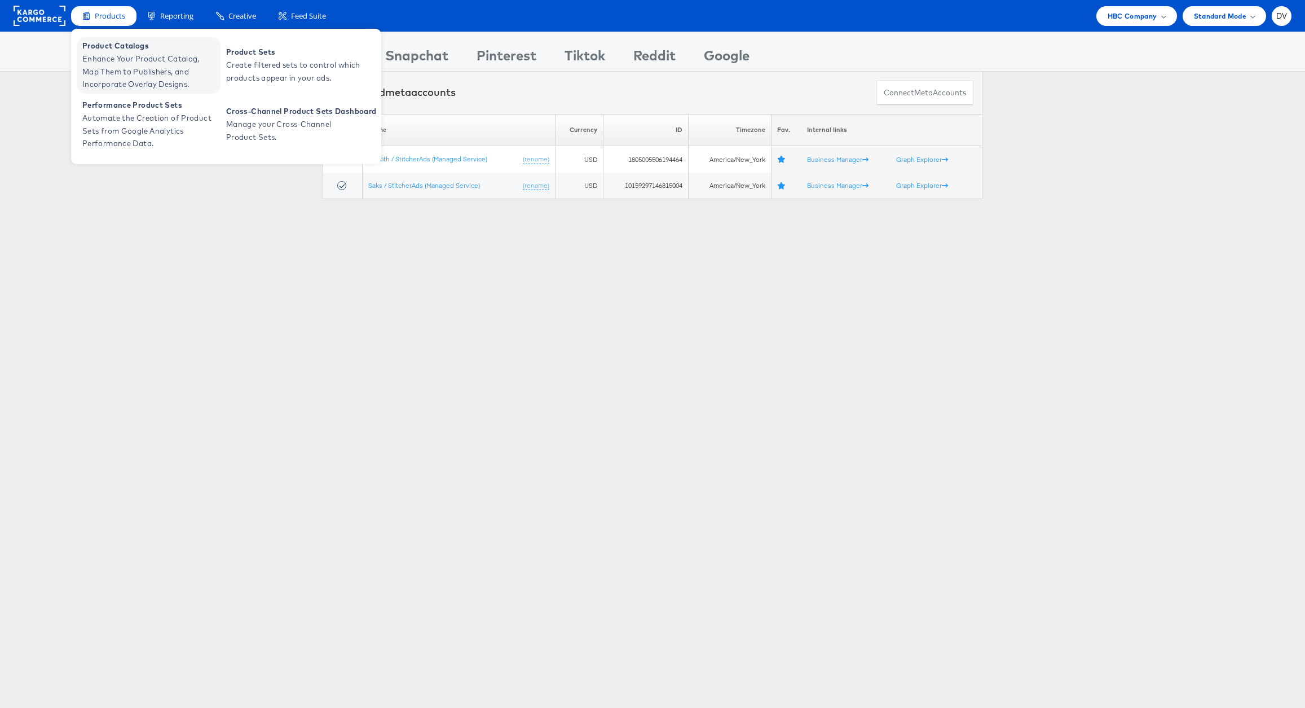
click at [106, 52] on span "Enhance Your Product Catalog, Map Them to Publishers, and Incorporate Overlay D…" at bounding box center [149, 71] width 135 height 38
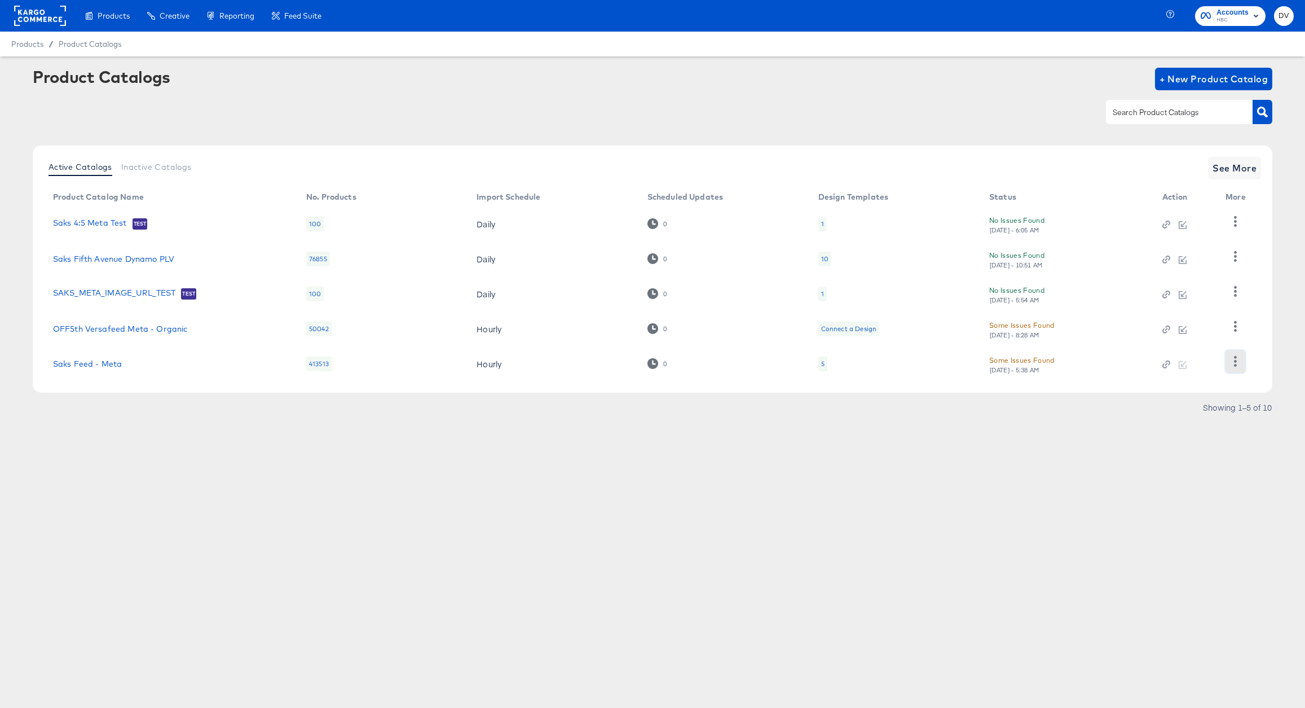
click at [1230, 355] on button "button" at bounding box center [1235, 361] width 20 height 23
click at [1181, 293] on div "Business Manager" at bounding box center [1189, 287] width 113 height 18
click at [531, 131] on div "Product Catalogs + New Product Catalog" at bounding box center [652, 102] width 1239 height 69
click at [43, 6] on rect at bounding box center [40, 16] width 52 height 20
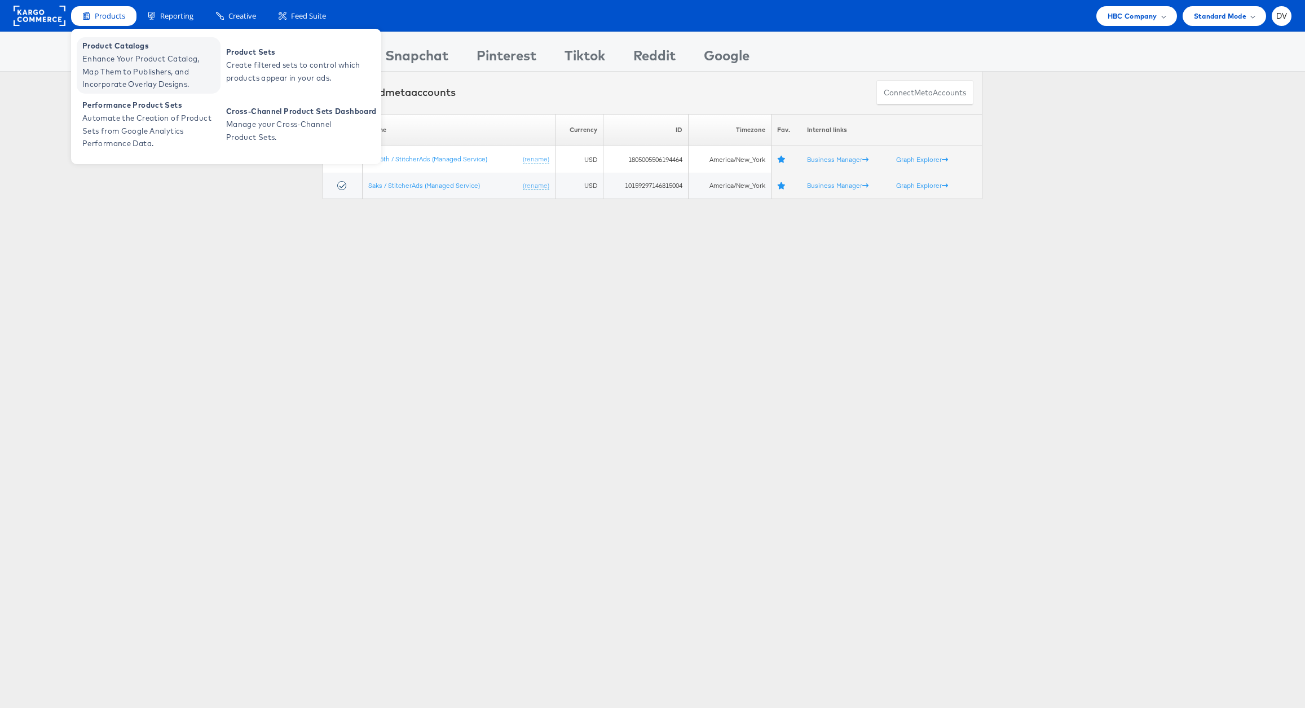
click at [150, 67] on span "Enhance Your Product Catalog, Map Them to Publishers, and Incorporate Overlay D…" at bounding box center [149, 71] width 135 height 38
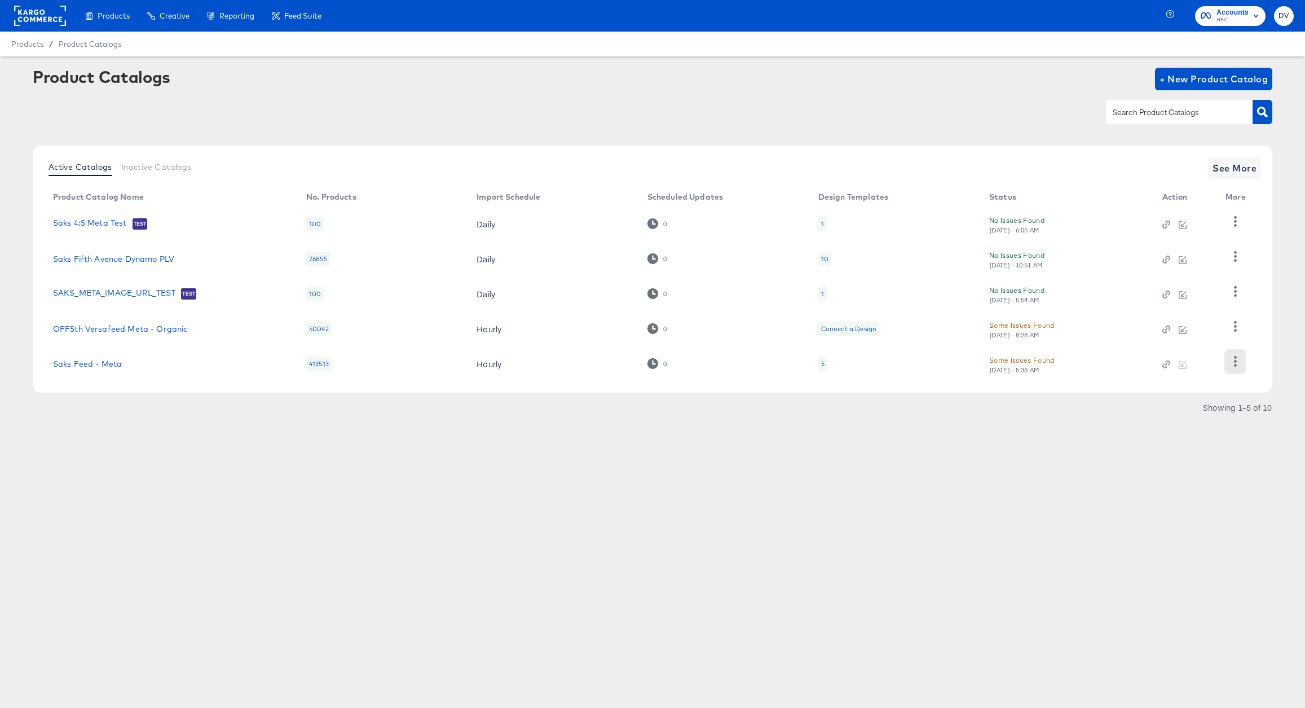
click at [1231, 356] on icon "button" at bounding box center [1235, 361] width 11 height 11
click at [1175, 271] on div "HUD Checks (Internal)" at bounding box center [1189, 269] width 113 height 18
click at [1134, 565] on div "Products Creative Reporting Feed Suite Accounts HBC DV Products / Product Catal…" at bounding box center [652, 354] width 1305 height 708
click at [1237, 366] on icon "button" at bounding box center [1235, 361] width 11 height 11
click at [1214, 294] on div "Business Manager" at bounding box center [1189, 287] width 113 height 18
